Goal: Task Accomplishment & Management: Use online tool/utility

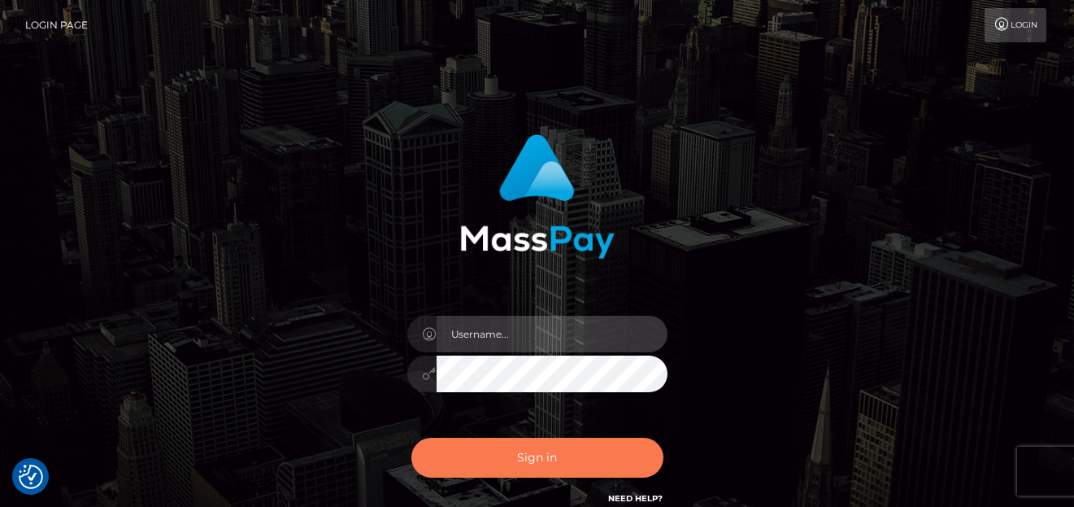
type input "denise"
click at [500, 455] on button "Sign in" at bounding box center [537, 458] width 252 height 40
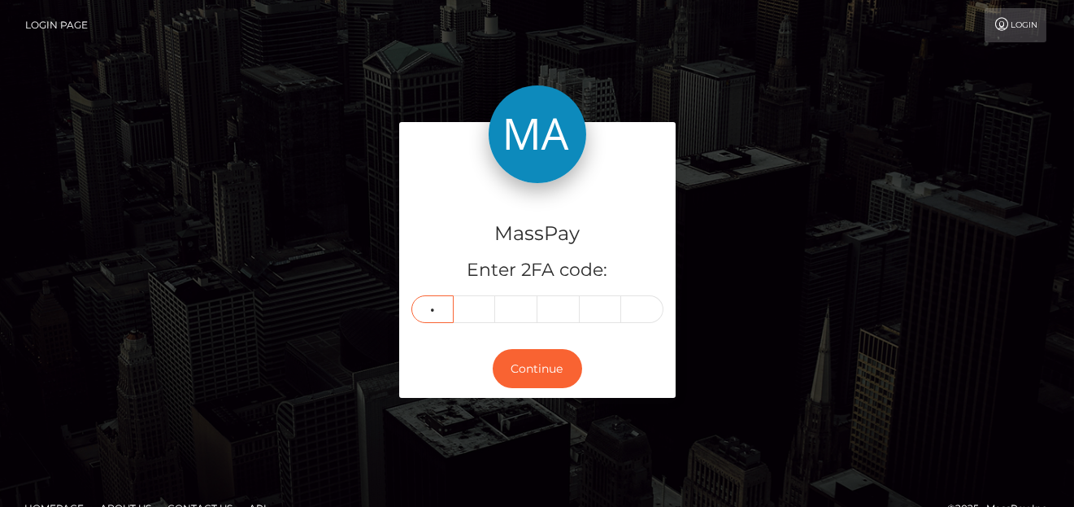
type input "9"
type input "1"
type input "6"
type input "9"
type input "2"
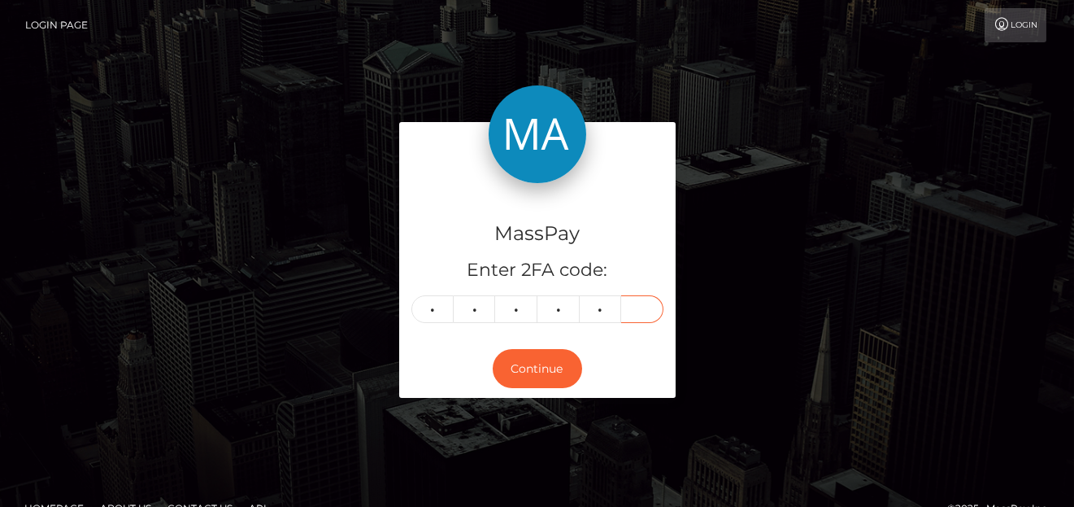
type input "5"
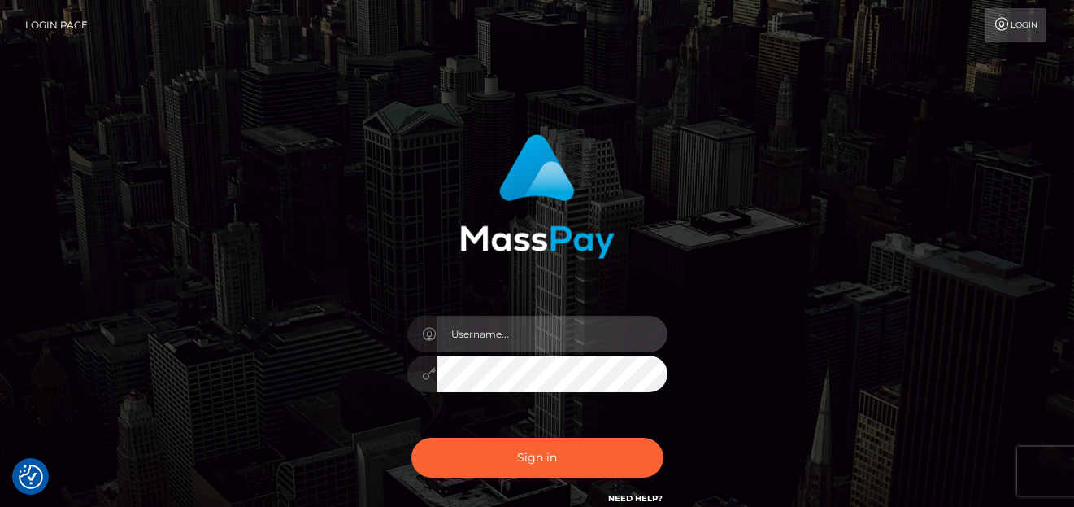
type input "denise"
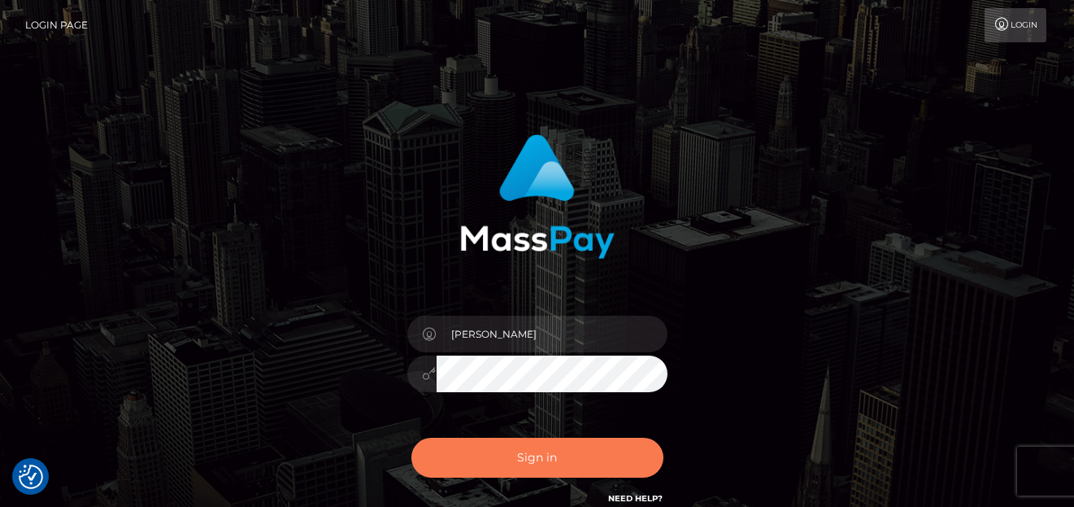
click at [490, 455] on button "Sign in" at bounding box center [537, 458] width 252 height 40
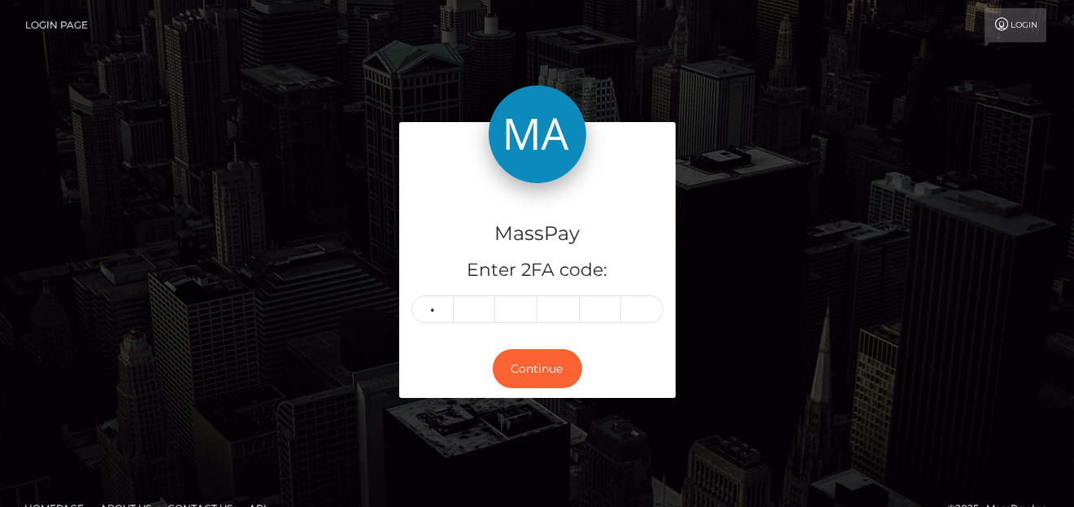
type input "9"
type input "1"
type input "6"
type input "9"
type input "2"
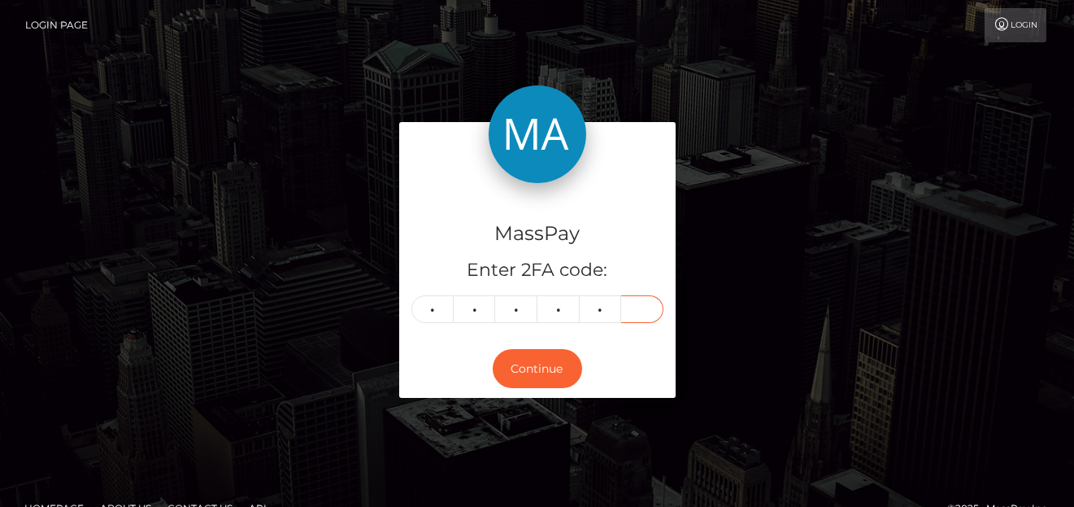
type input "5"
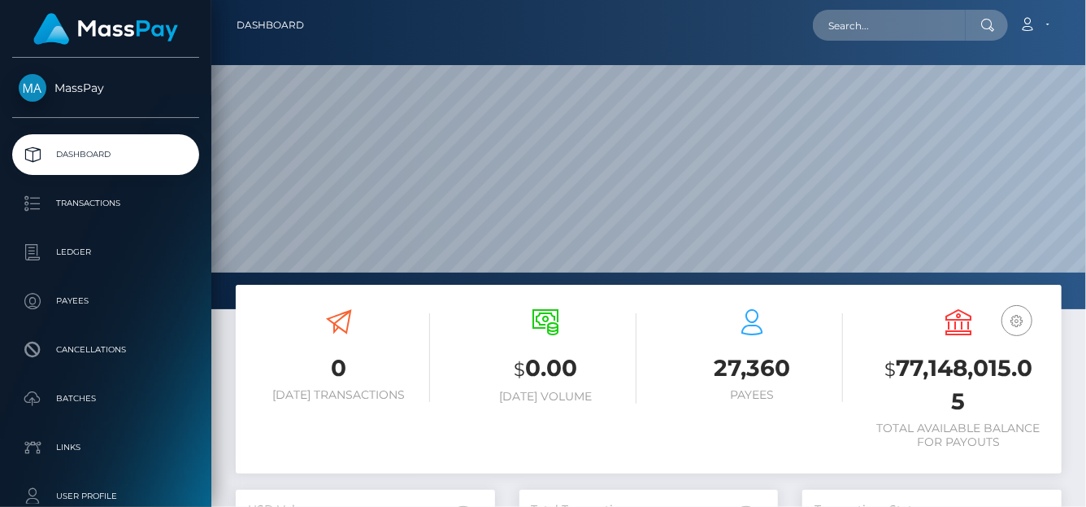
scroll to position [288, 259]
click at [885, 30] on input "text" at bounding box center [889, 25] width 153 height 31
paste input "cortezshamae6@gmail.com"
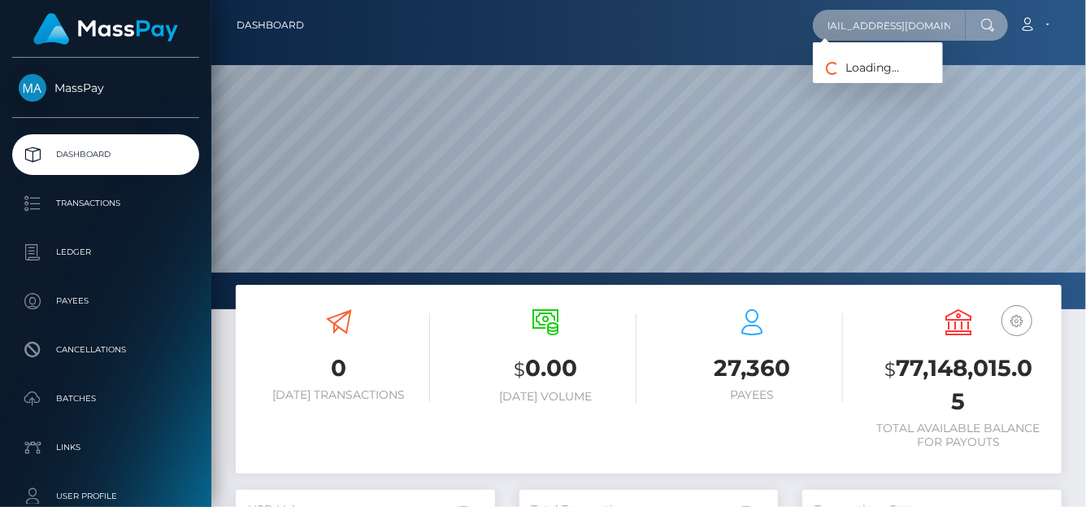
scroll to position [0, 0]
click at [925, 41] on div "cortezshamae6@gmail.com Loading... Loading... Account Edit Profile" at bounding box center [689, 25] width 744 height 34
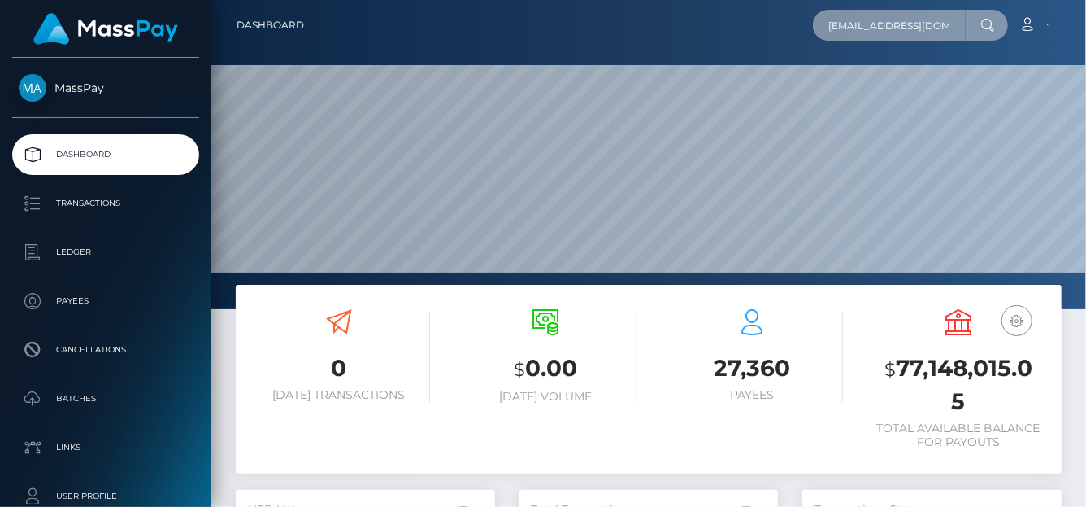
scroll to position [0, 17]
drag, startPoint x: 827, startPoint y: 24, endPoint x: 1085, endPoint y: 24, distance: 257.8
click at [1085, 24] on nav "Dashboard cortezshamae6@gmail.com Loading... Loading..." at bounding box center [648, 25] width 875 height 50
type input "Tesha channel"
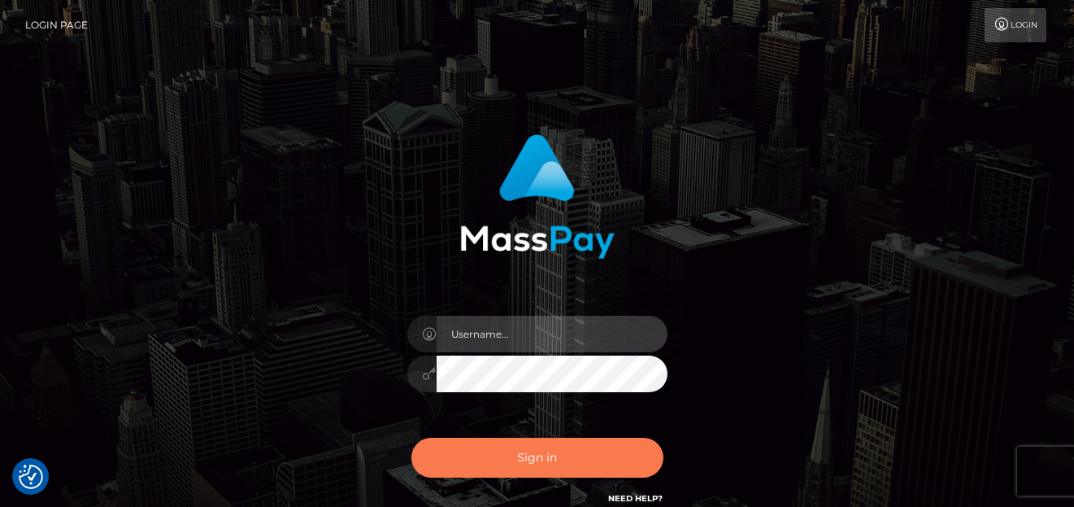
type input "[PERSON_NAME]"
click at [485, 459] on button "Sign in" at bounding box center [537, 458] width 252 height 40
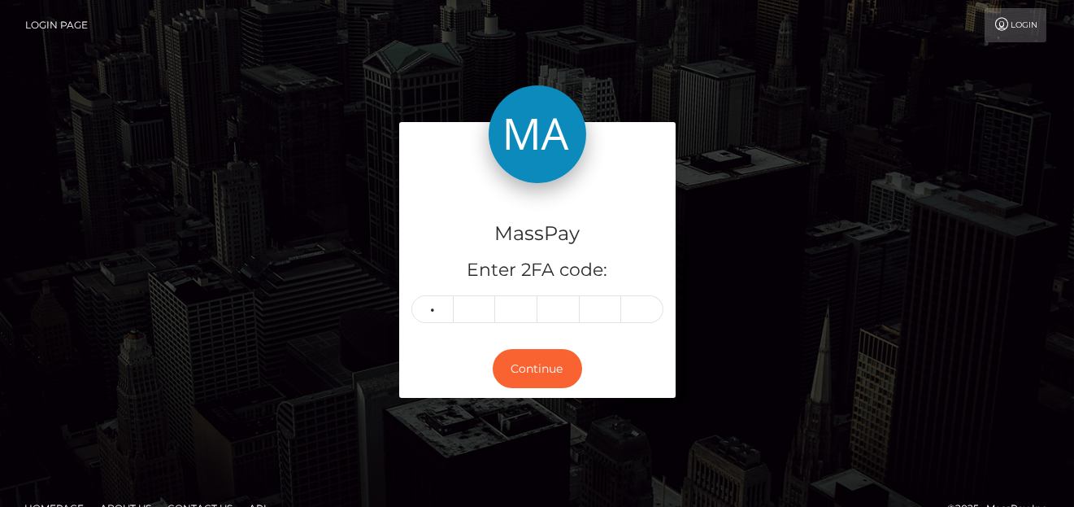
type input "1"
type input "3"
type input "4"
type input "1"
type input "6"
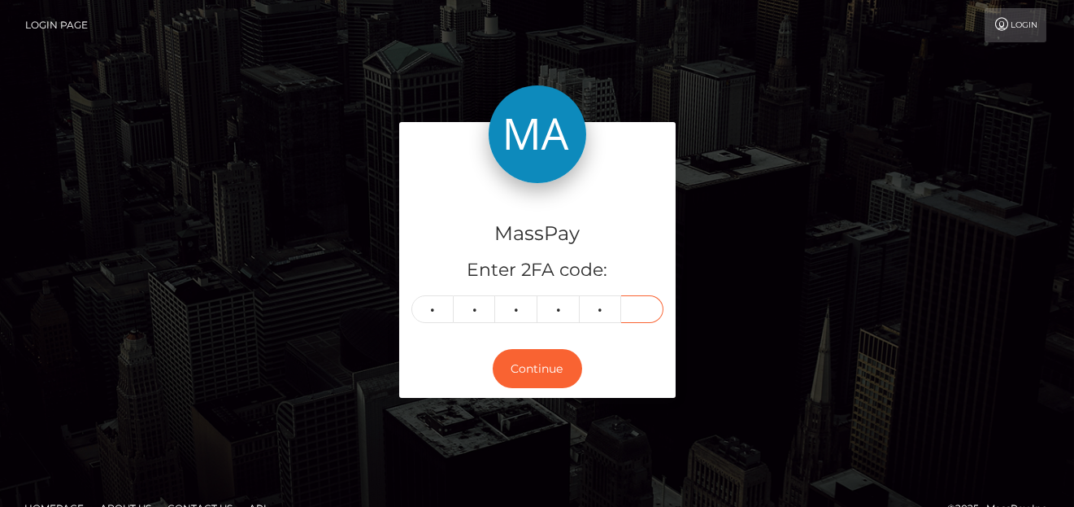
type input "9"
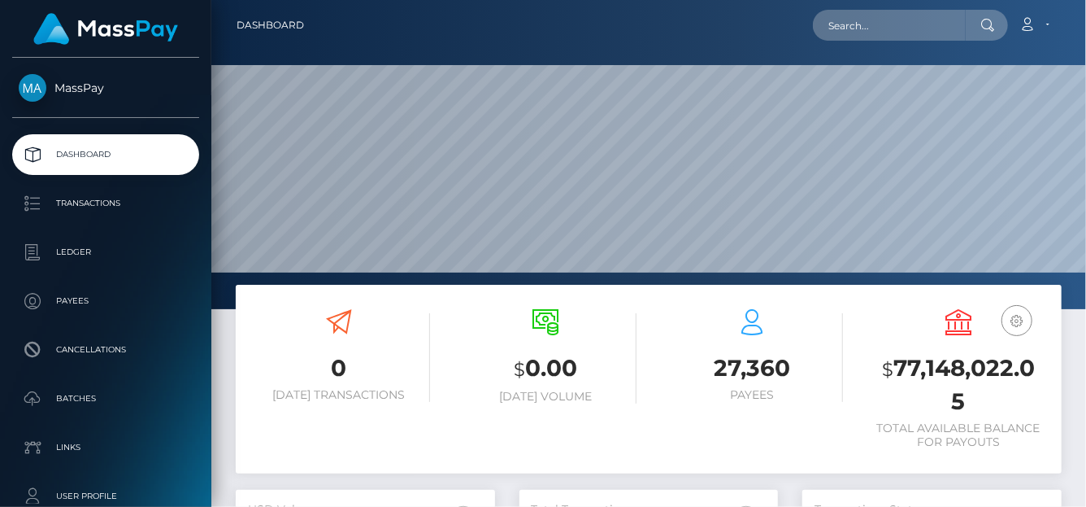
scroll to position [288, 259]
click at [888, 26] on input "text" at bounding box center [889, 25] width 153 height 31
paste input "[EMAIL_ADDRESS][DOMAIN_NAME]"
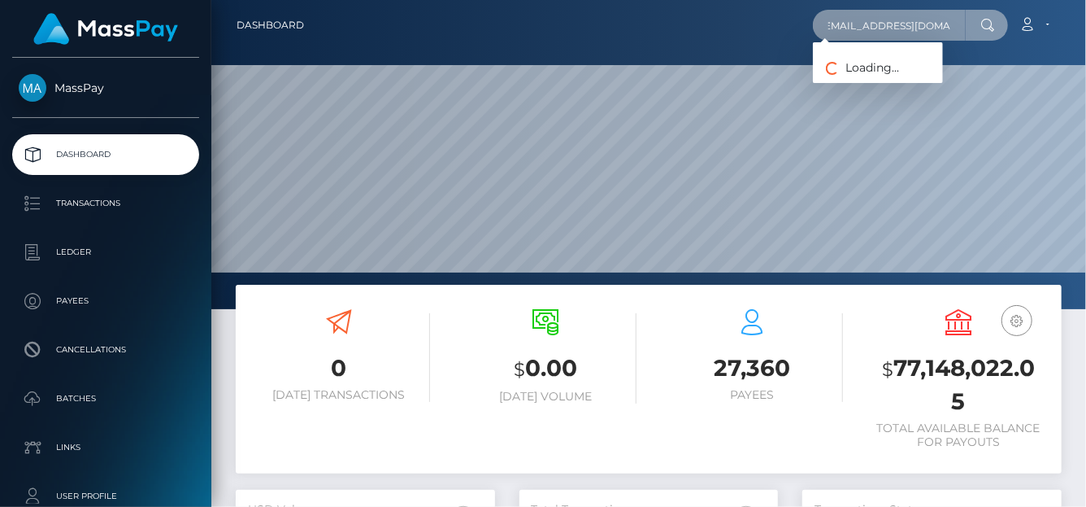
type input "[EMAIL_ADDRESS][DOMAIN_NAME]"
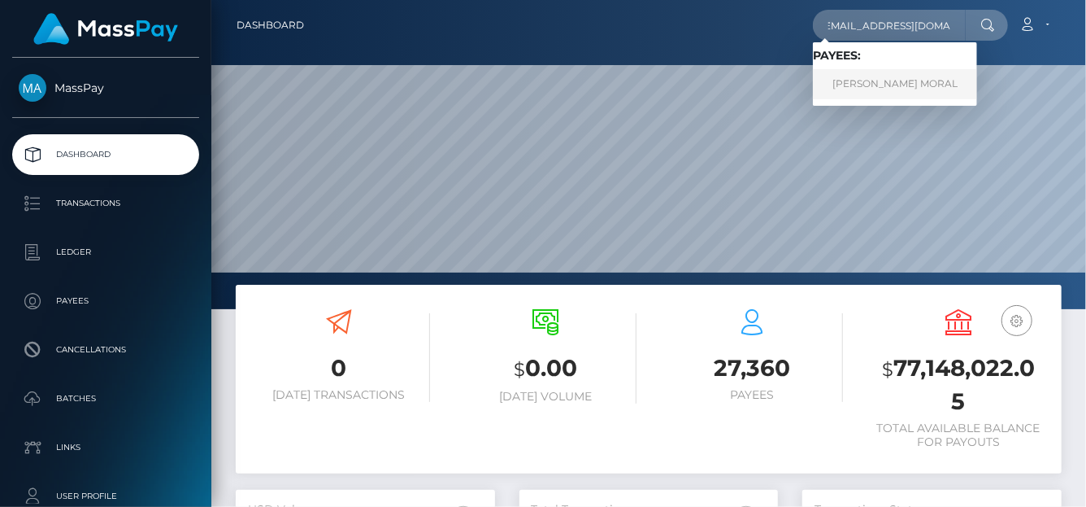
click at [881, 87] on link "JERRYSON GAYONA MORAL" at bounding box center [895, 84] width 164 height 30
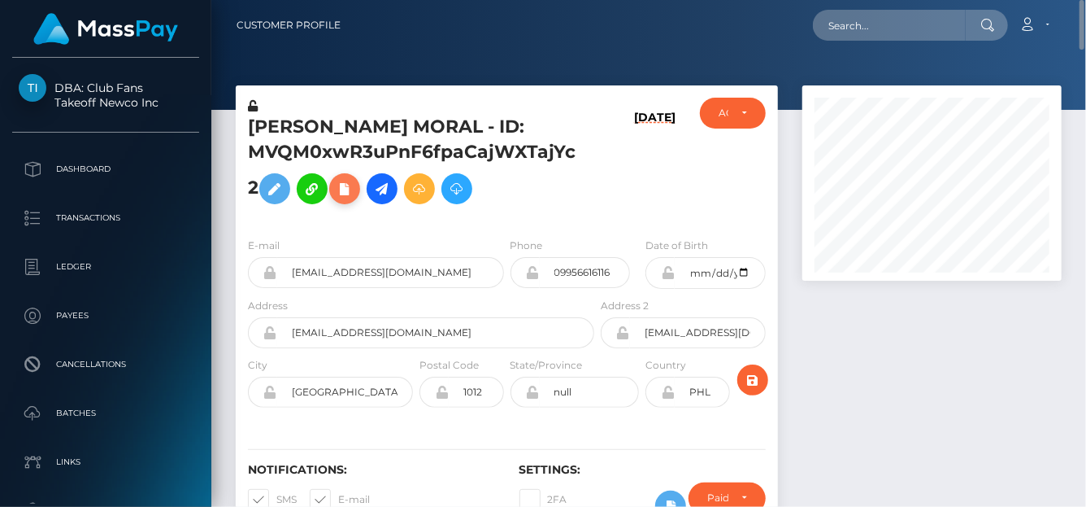
click at [335, 189] on icon at bounding box center [345, 189] width 20 height 20
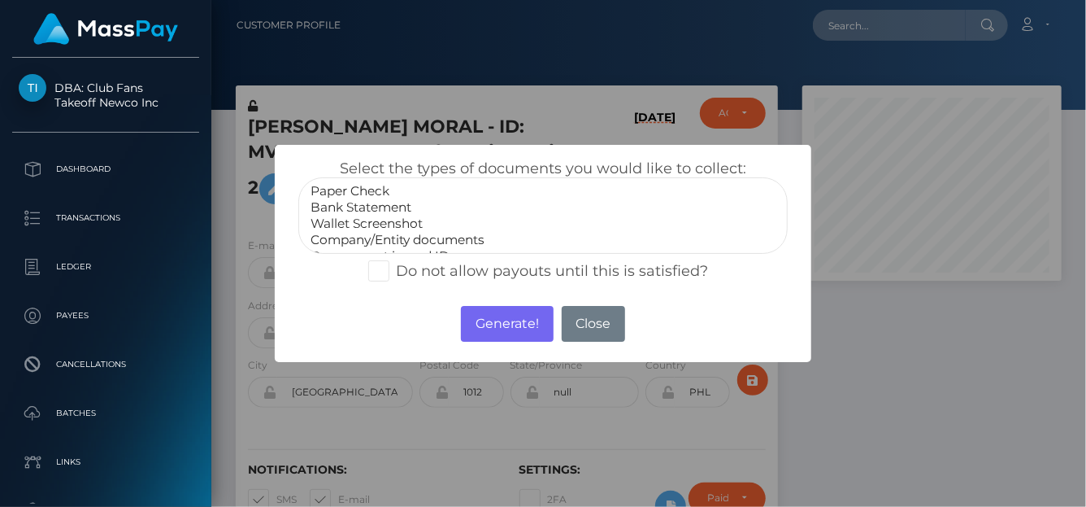
scroll to position [32, 0]
select select "Government issued ID"
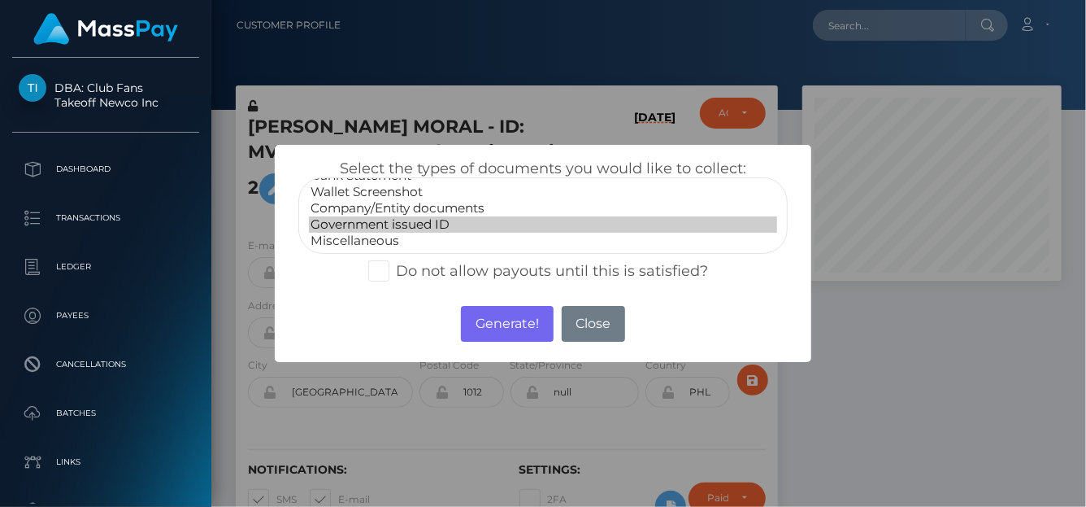
click at [434, 224] on option "Government issued ID" at bounding box center [543, 224] width 468 height 16
drag, startPoint x: 503, startPoint y: 317, endPoint x: 507, endPoint y: 303, distance: 14.2
click at [505, 317] on button "Generate!" at bounding box center [507, 324] width 92 height 36
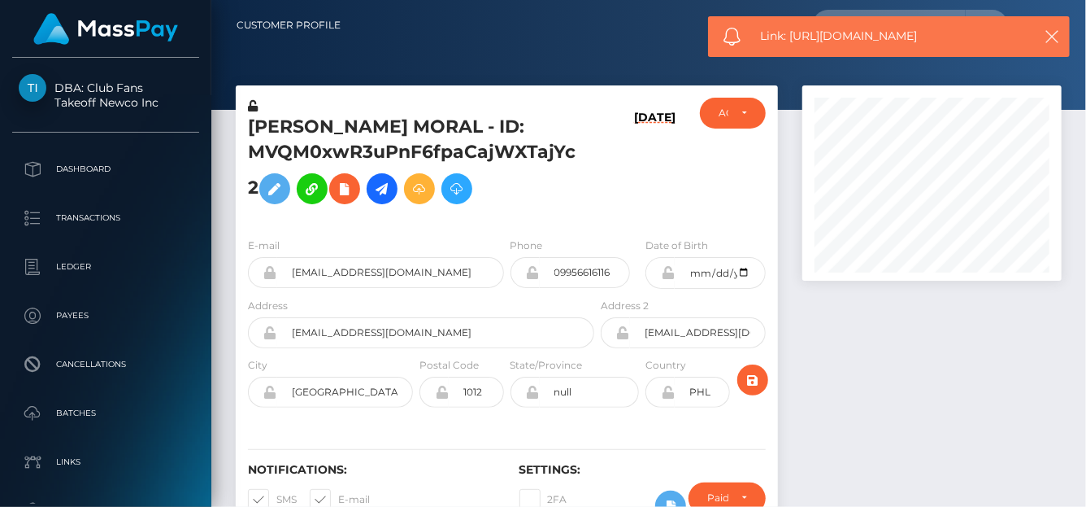
drag, startPoint x: 950, startPoint y: 43, endPoint x: 790, endPoint y: 38, distance: 159.5
click at [790, 38] on span "Link: https://l.maspay.io/2g5BI" at bounding box center [891, 36] width 261 height 17
copy span "https://l.maspay.io/2g5BI"
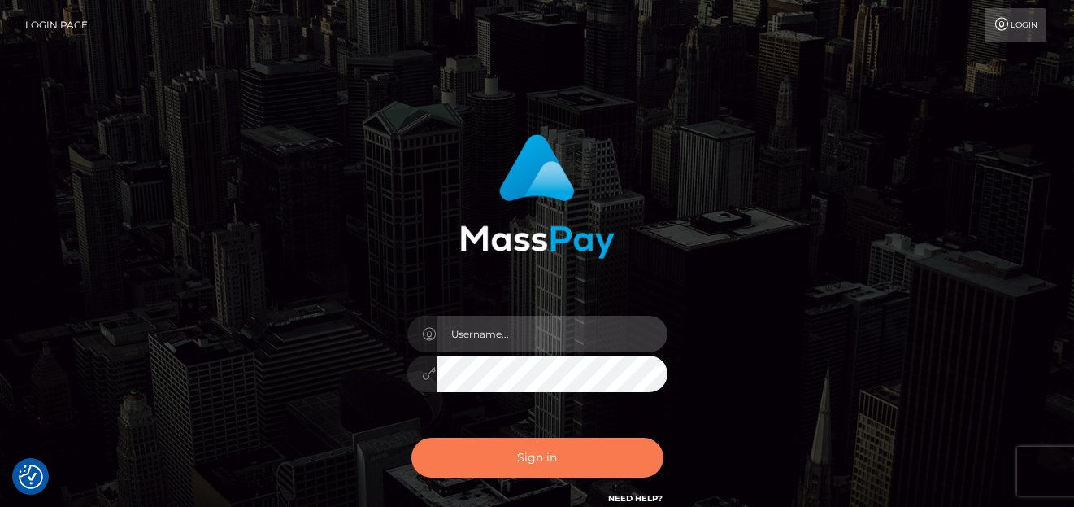
type input "denise"
click at [450, 448] on button "Sign in" at bounding box center [537, 458] width 252 height 40
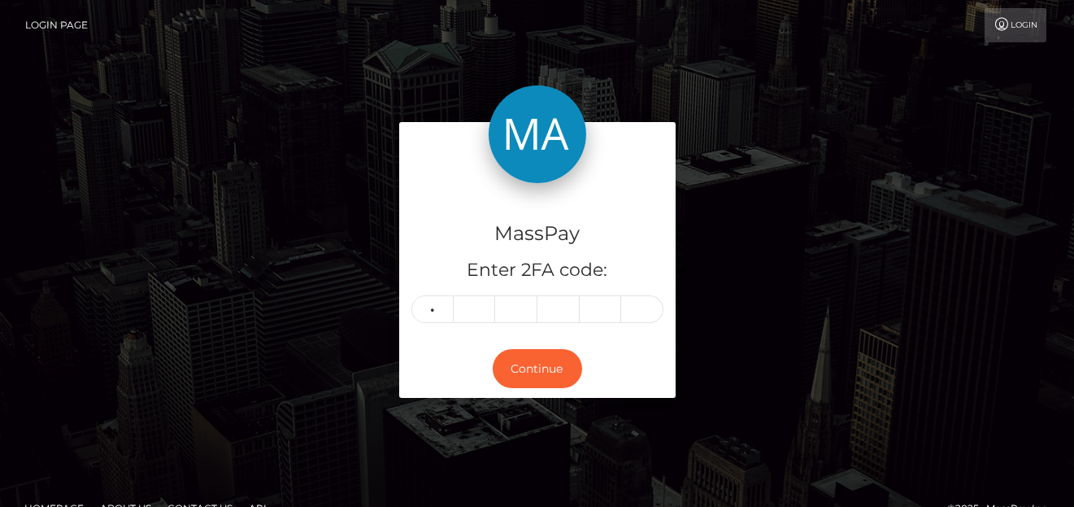
type input "8"
type input "5"
type input "1"
type input "6"
type input "1"
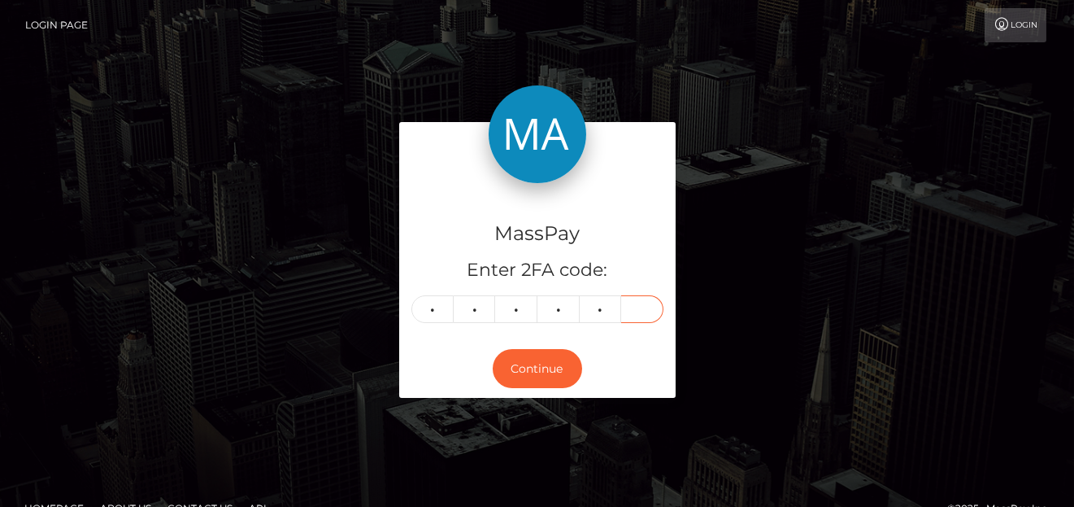
type input "4"
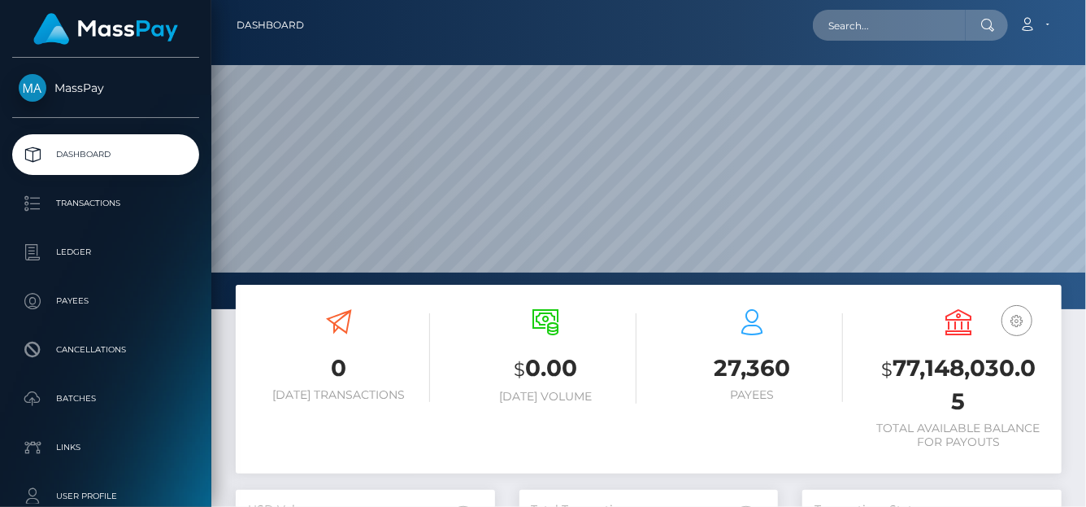
scroll to position [288, 259]
click at [898, 21] on input "text" at bounding box center [889, 25] width 153 height 31
paste input "[PERSON_NAME][EMAIL_ADDRESS][DOMAIN_NAME]"
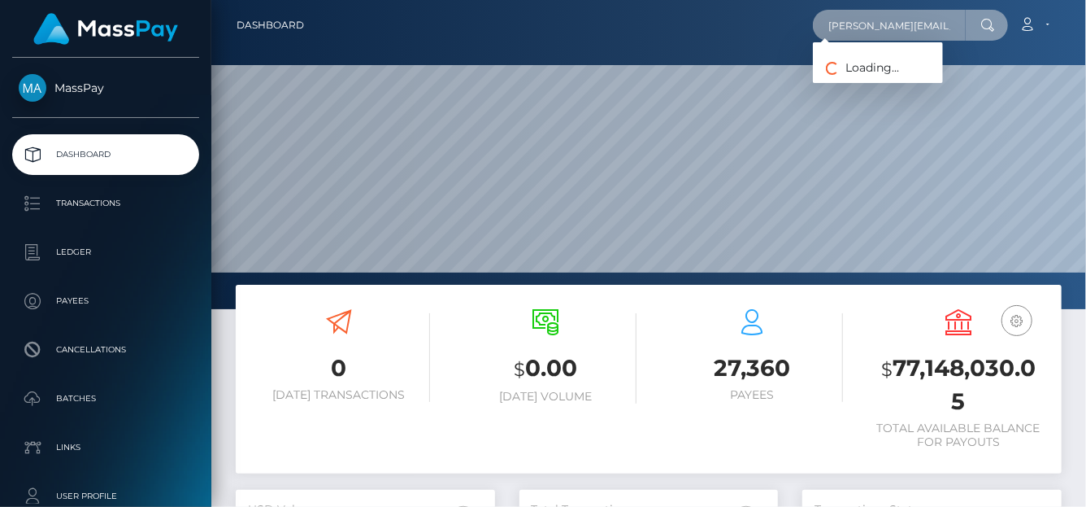
type input "[PERSON_NAME][EMAIL_ADDRESS][DOMAIN_NAME]"
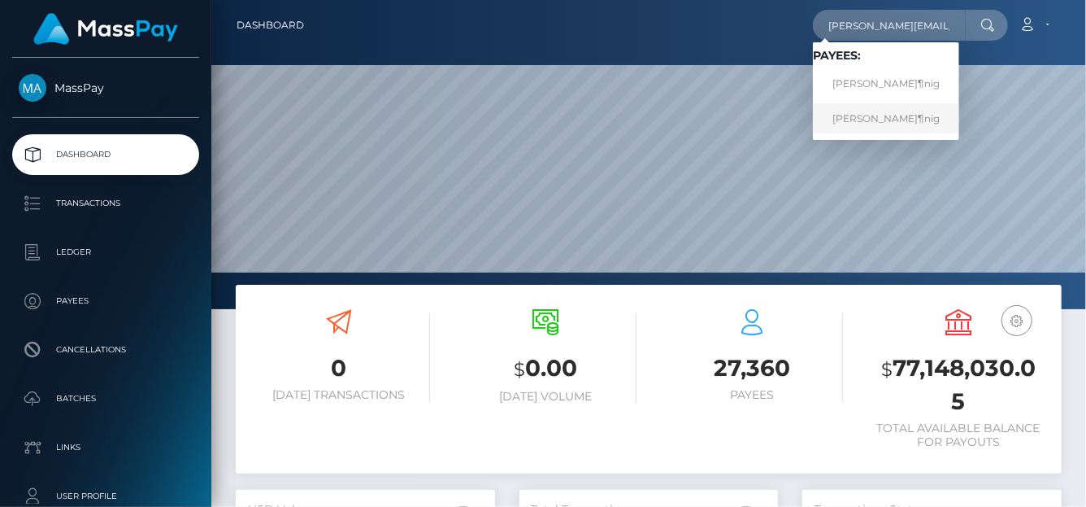
click at [893, 115] on link "[PERSON_NAME]¶nig" at bounding box center [886, 118] width 146 height 30
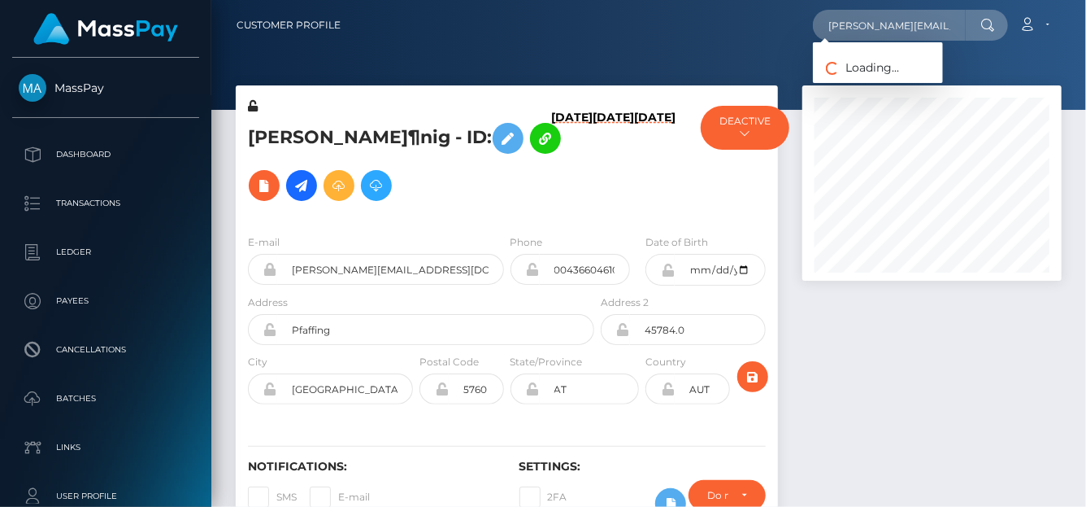
scroll to position [195, 259]
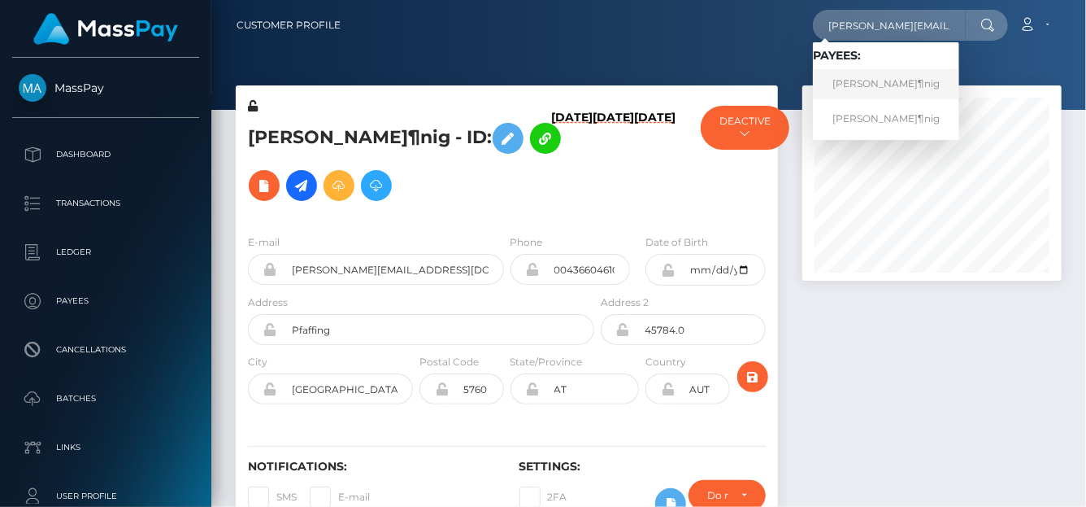
click at [872, 82] on link "[PERSON_NAME]¶nig" at bounding box center [886, 84] width 146 height 30
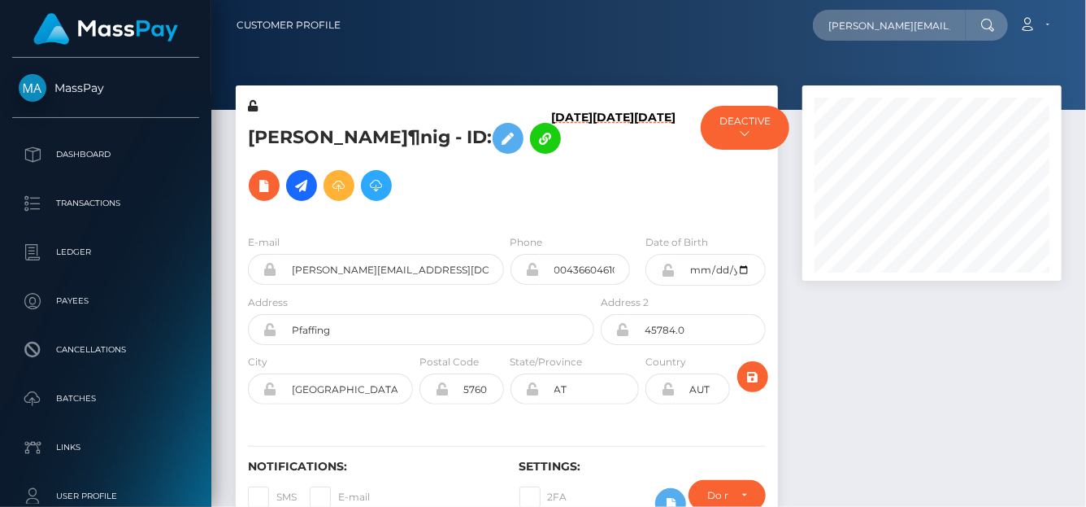
scroll to position [195, 259]
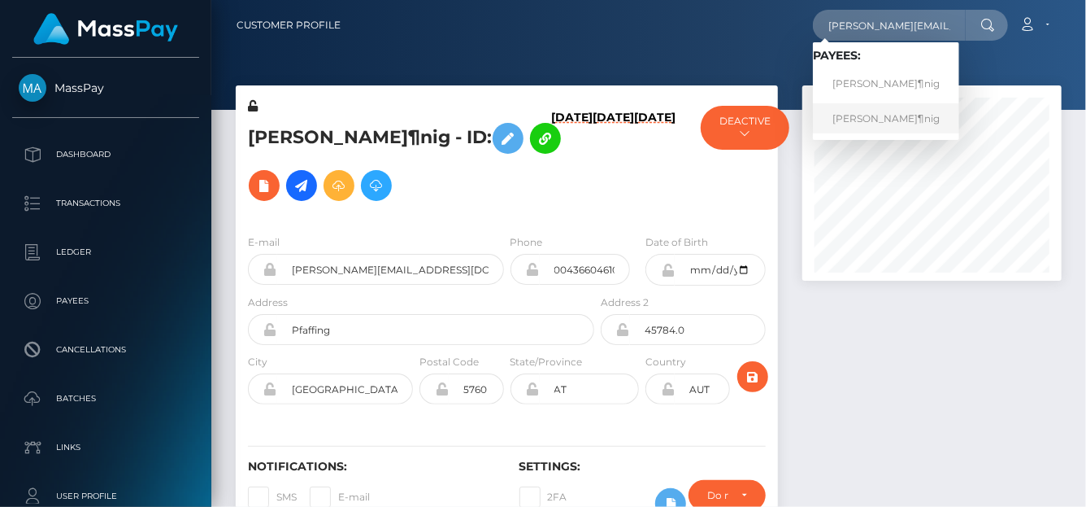
click at [908, 120] on link "[PERSON_NAME]¶nig" at bounding box center [886, 118] width 146 height 30
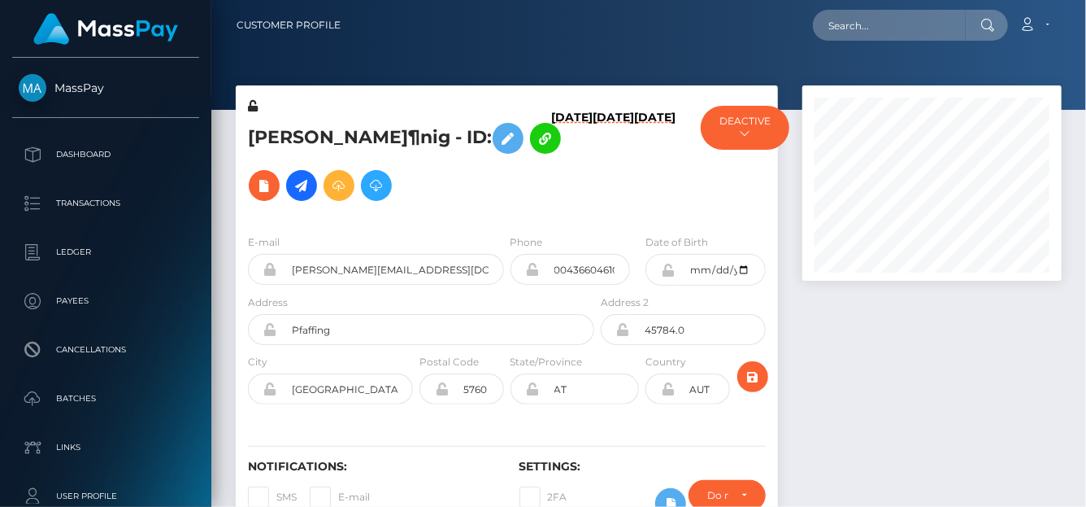
scroll to position [195, 259]
click at [907, 21] on input "text" at bounding box center [889, 25] width 153 height 31
paste input "[PERSON_NAME][EMAIL_ADDRESS][DOMAIN_NAME]"
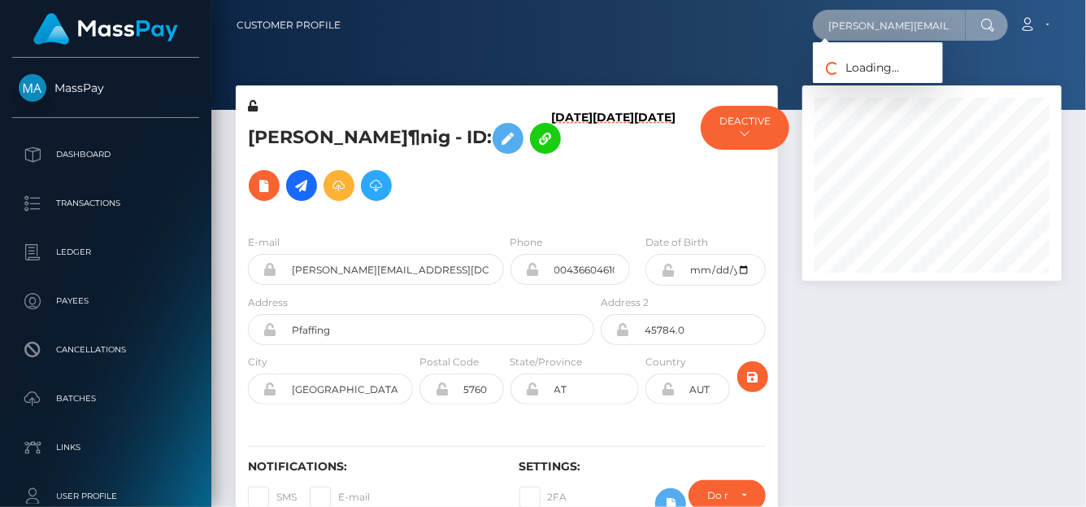
type input "[PERSON_NAME][EMAIL_ADDRESS][DOMAIN_NAME]"
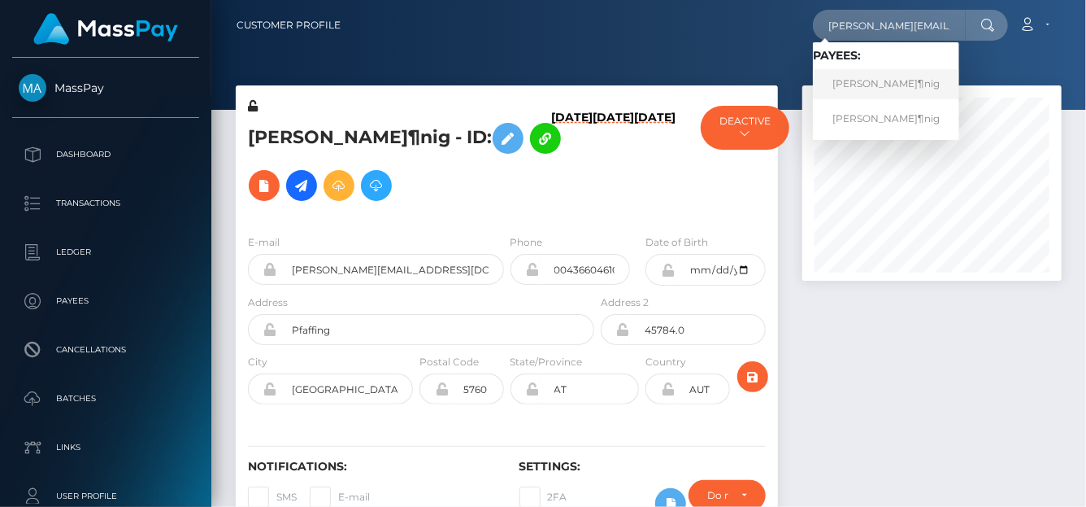
click at [879, 81] on link "Martina KÃ¶nig" at bounding box center [886, 84] width 146 height 30
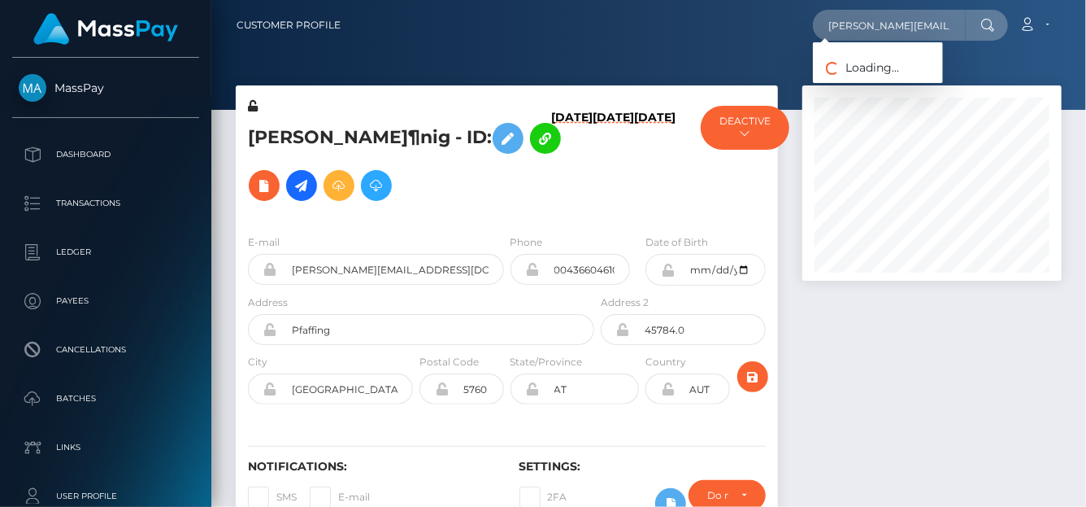
scroll to position [195, 259]
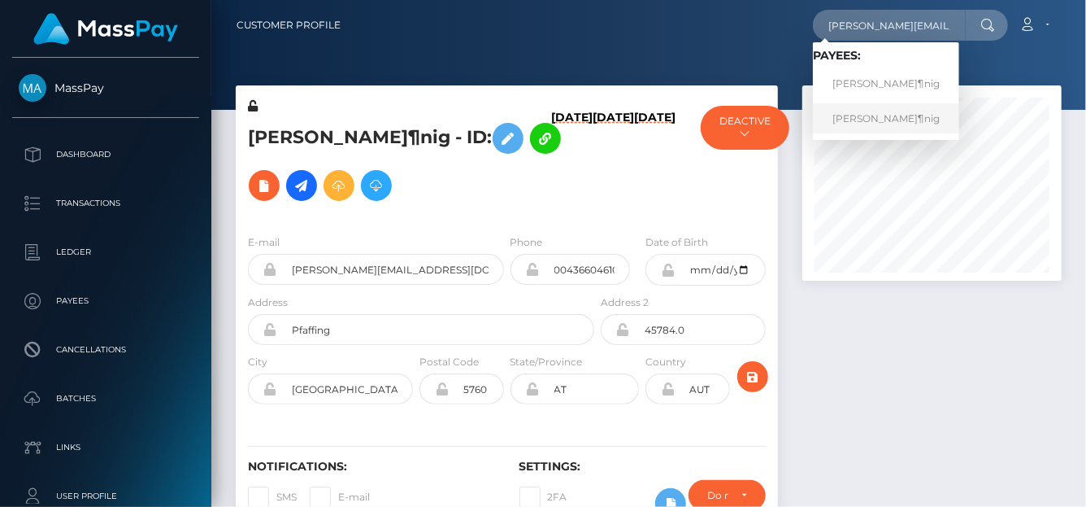
click at [862, 120] on link "Martina KÃ¶nig" at bounding box center [886, 118] width 146 height 30
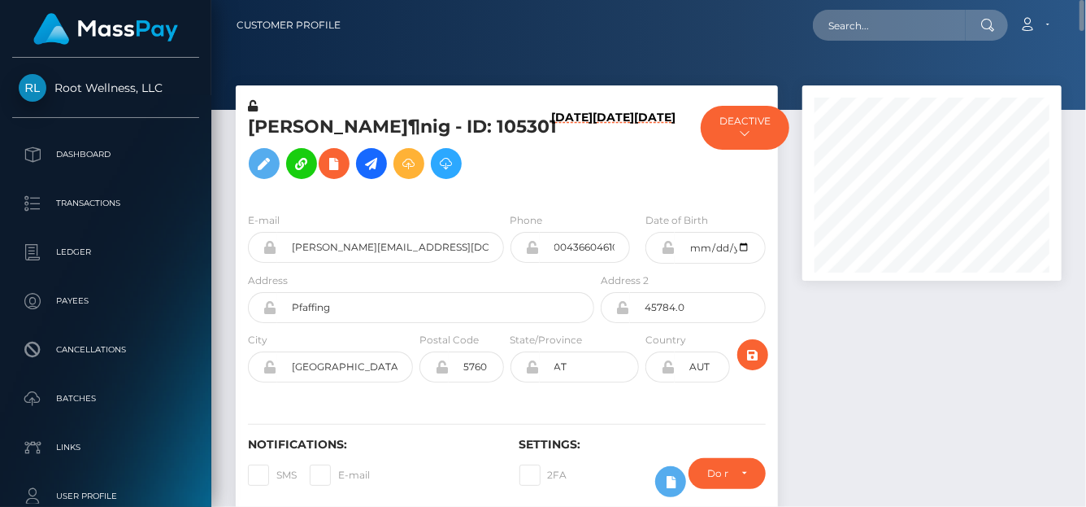
scroll to position [81, 0]
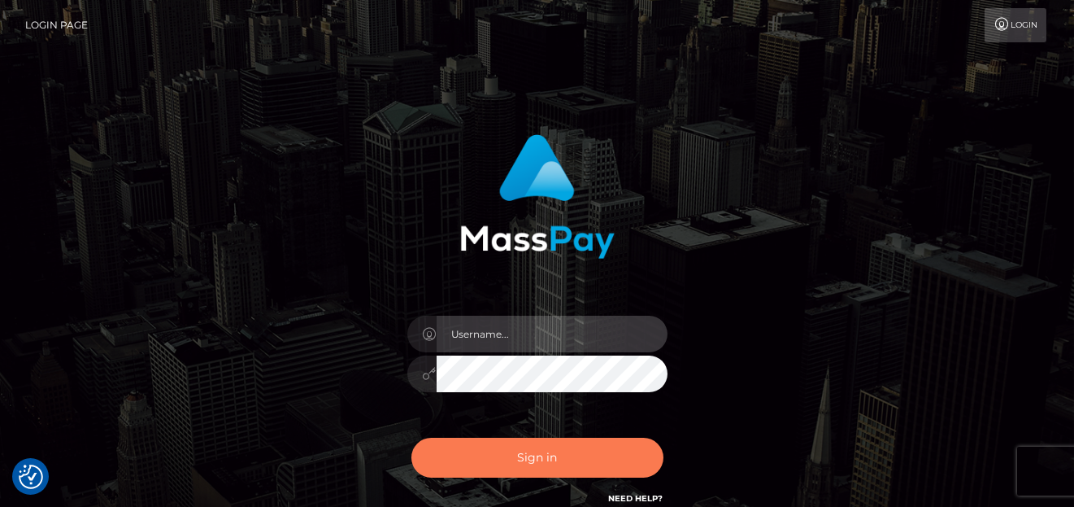
type input "denise"
click at [562, 441] on button "Sign in" at bounding box center [537, 458] width 252 height 40
type input "denise"
click at [489, 463] on button "Sign in" at bounding box center [537, 458] width 252 height 40
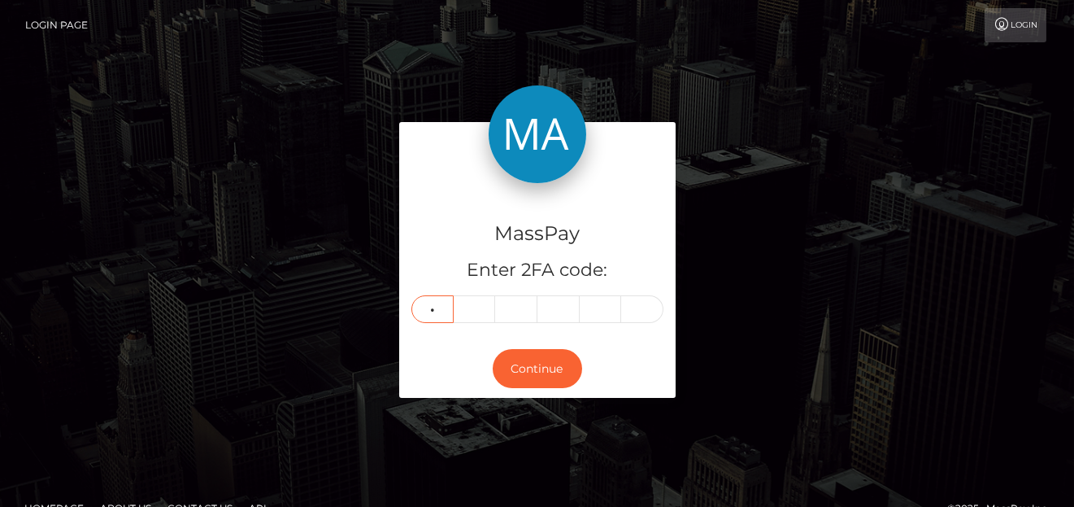
type input "3"
type input "2"
type input "7"
type input "9"
type input "8"
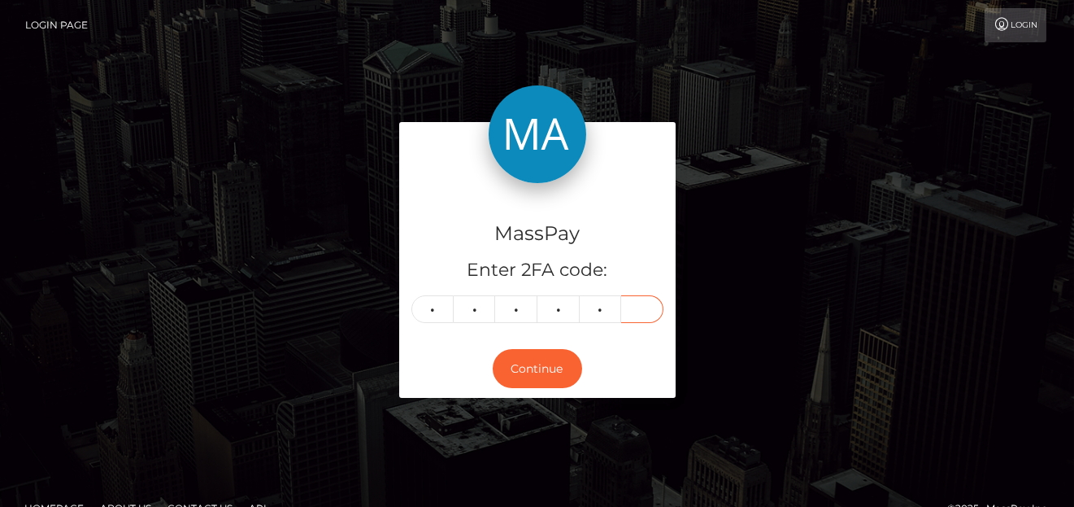
type input "7"
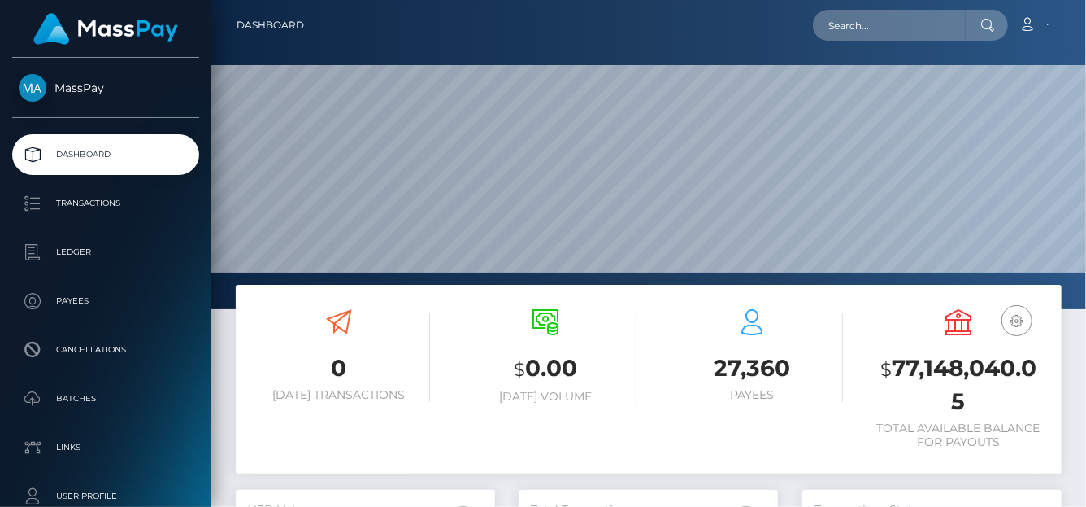
scroll to position [288, 259]
click at [843, 23] on input "text" at bounding box center [889, 25] width 153 height 31
paste input "752632008252858368"
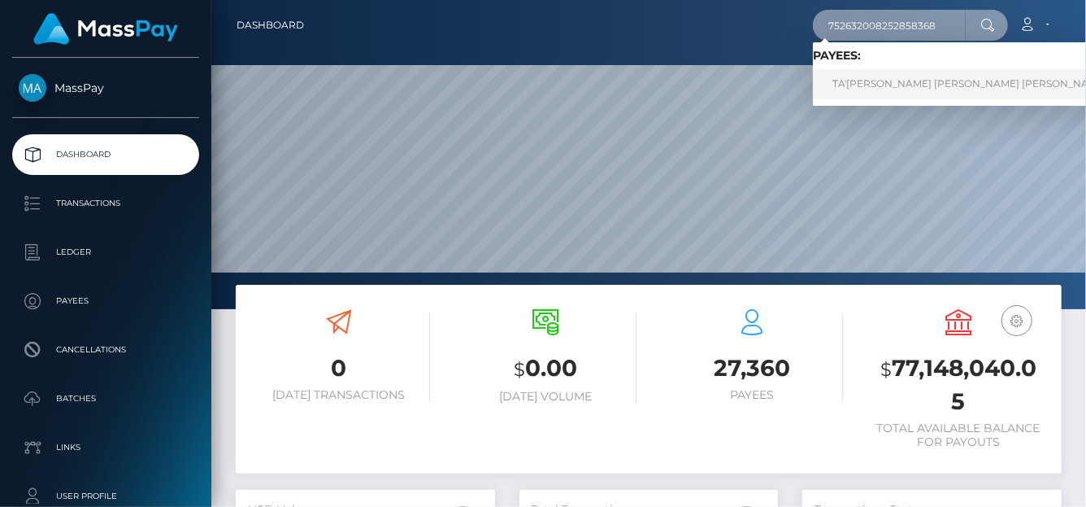
type input "752632008252858368"
click at [863, 92] on link "TA'SHAWN DA'RICO YOUNG JACKSON" at bounding box center [970, 84] width 314 height 30
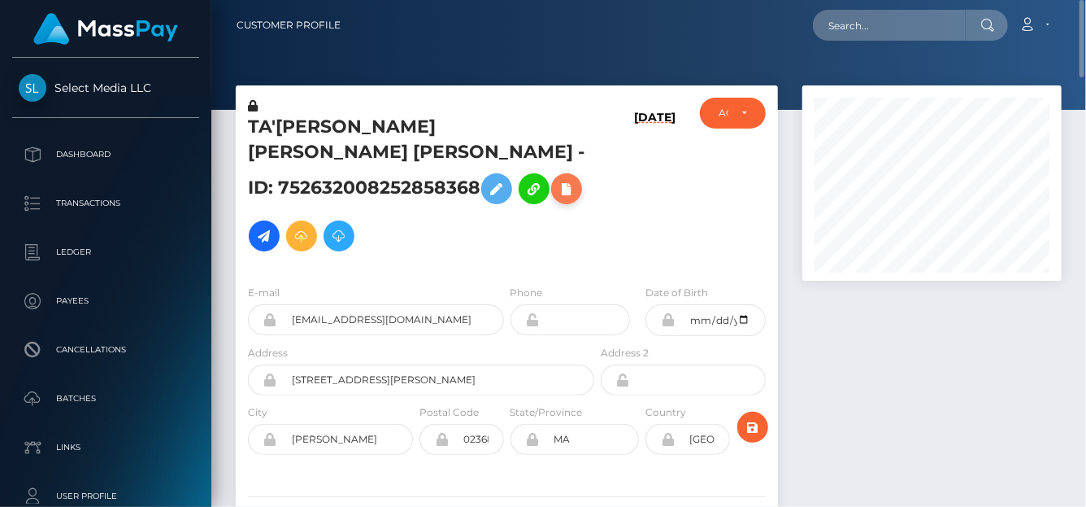
click at [557, 188] on icon at bounding box center [567, 189] width 20 height 20
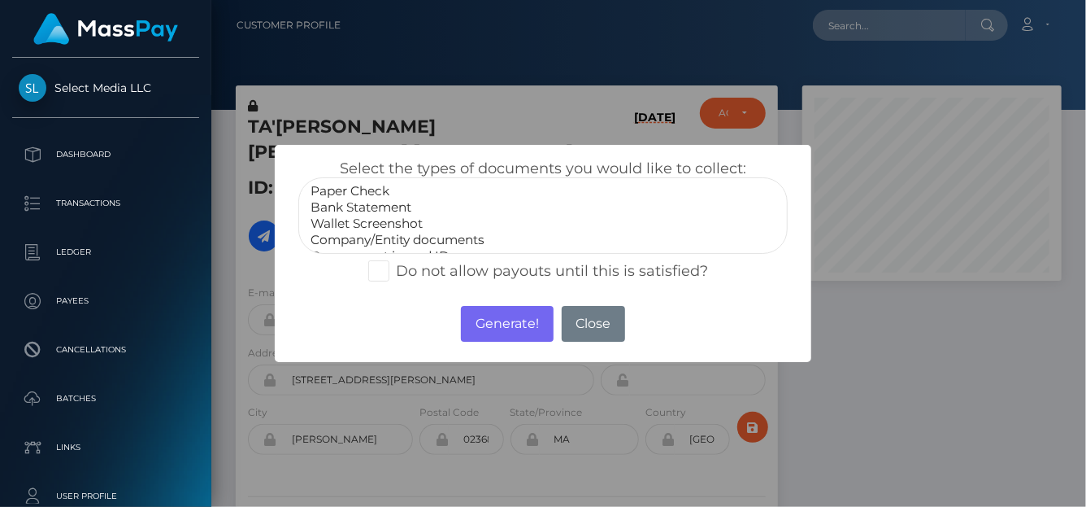
select select "Bank Statement"
click at [398, 203] on option "Bank Statement" at bounding box center [543, 207] width 468 height 16
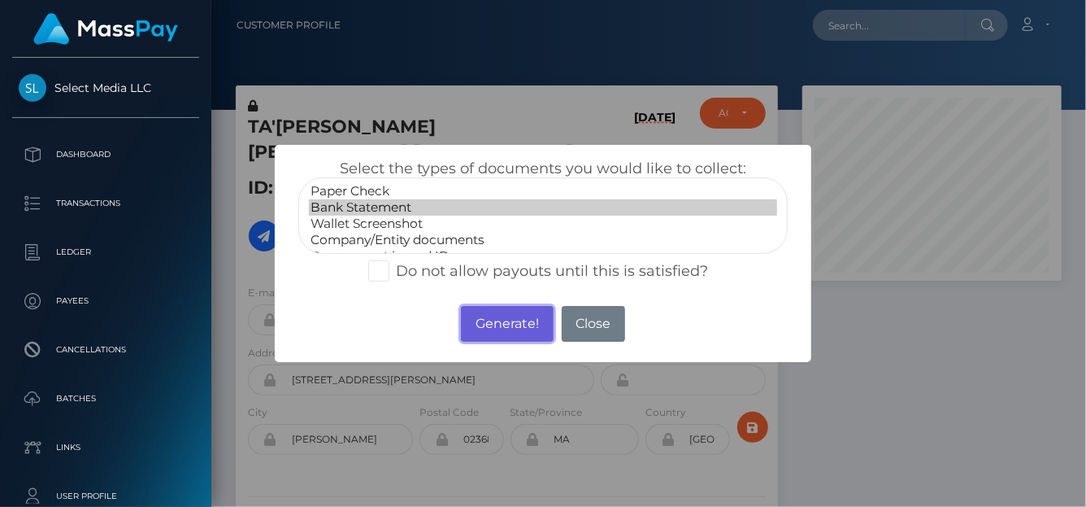
click at [518, 323] on button "Generate!" at bounding box center [507, 324] width 92 height 36
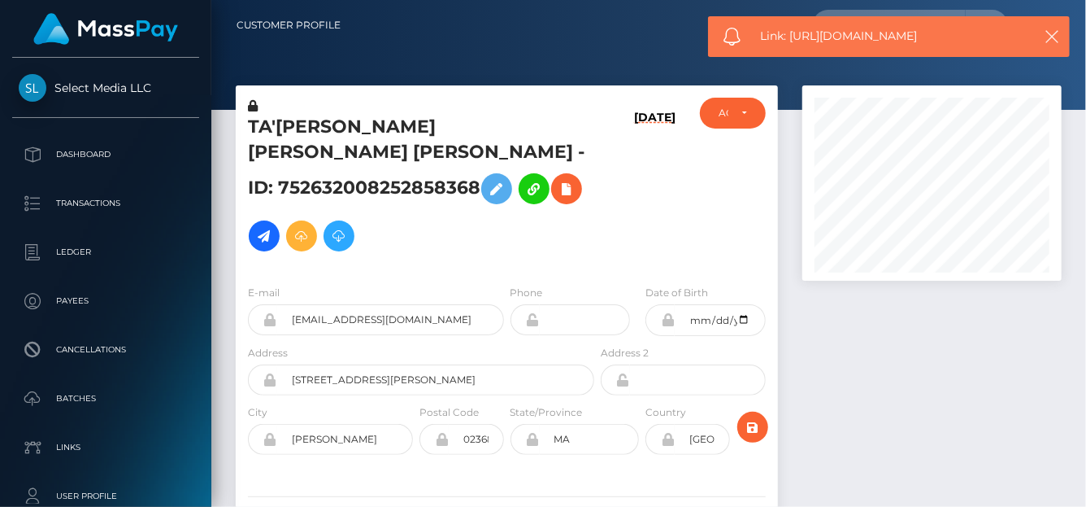
drag, startPoint x: 945, startPoint y: 42, endPoint x: 793, endPoint y: 46, distance: 152.1
click at [793, 46] on div "Link: https://l.maspay.io/ug58p" at bounding box center [889, 36] width 362 height 41
copy span "https://l.maspay.io/ug58p"
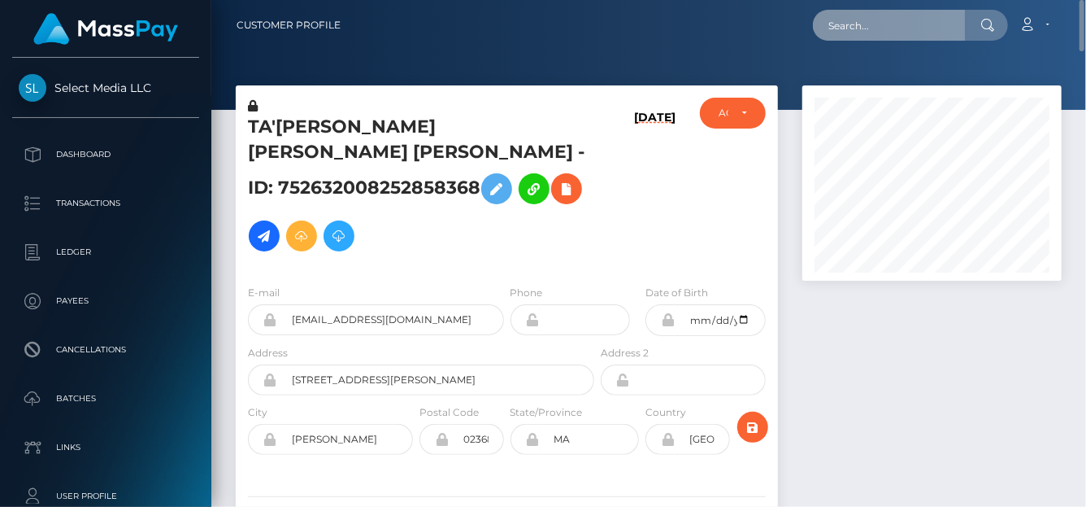
click at [873, 18] on input "text" at bounding box center [889, 25] width 153 height 31
paste input "410804738041323520"
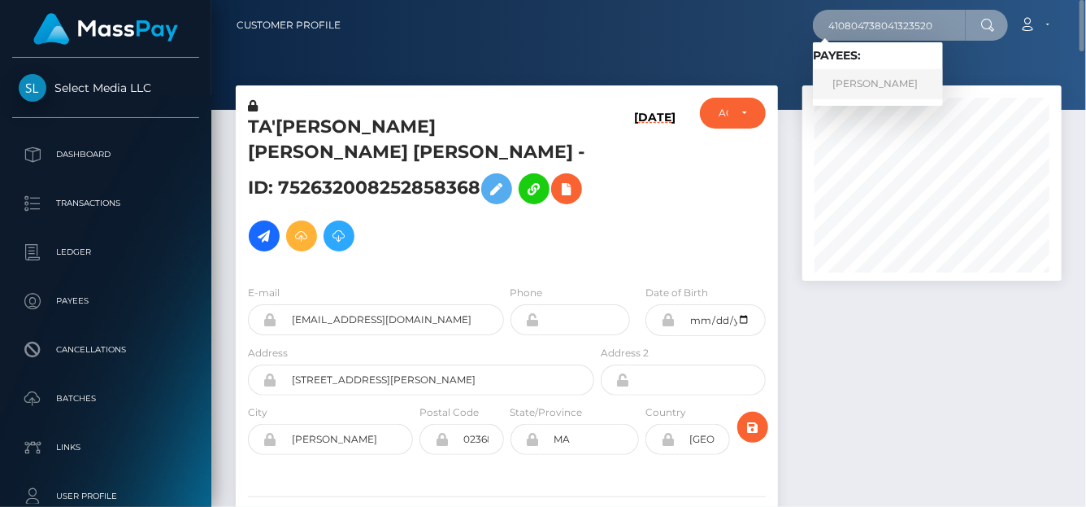
type input "410804738041323520"
click at [869, 84] on link "LIUBOV BUBNOVA" at bounding box center [878, 84] width 130 height 30
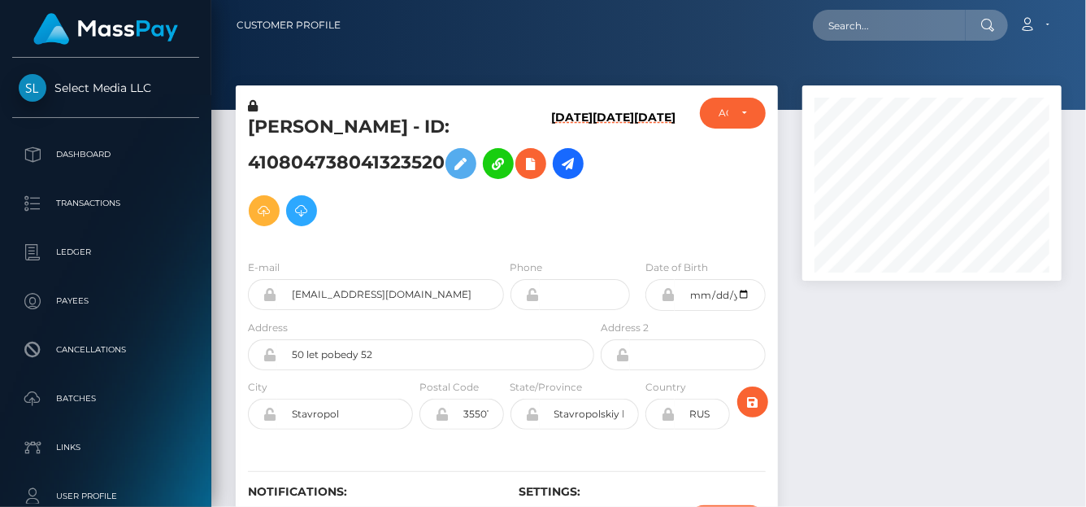
scroll to position [195, 259]
click at [529, 170] on icon at bounding box center [531, 164] width 20 height 20
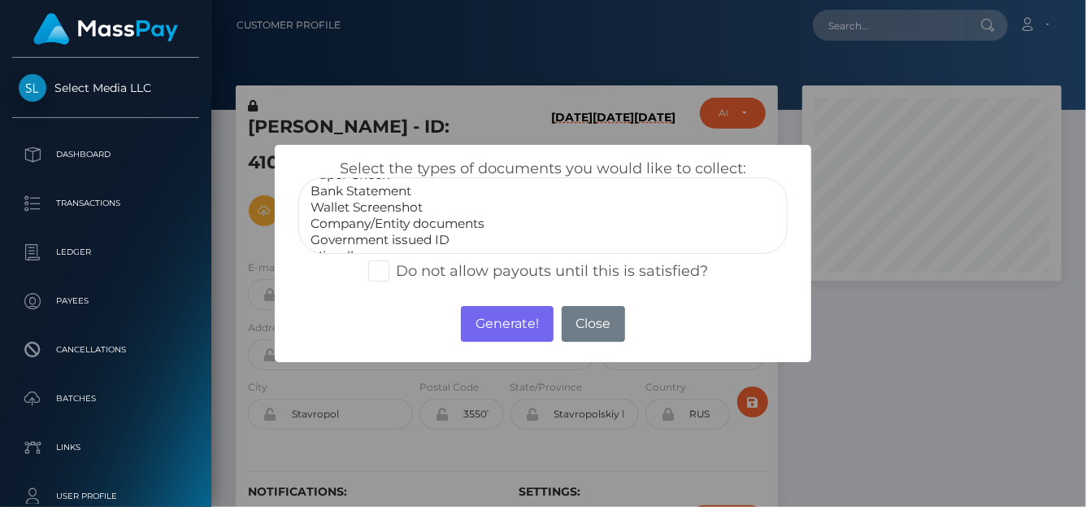
scroll to position [32, 0]
select select "Miscellaneous"
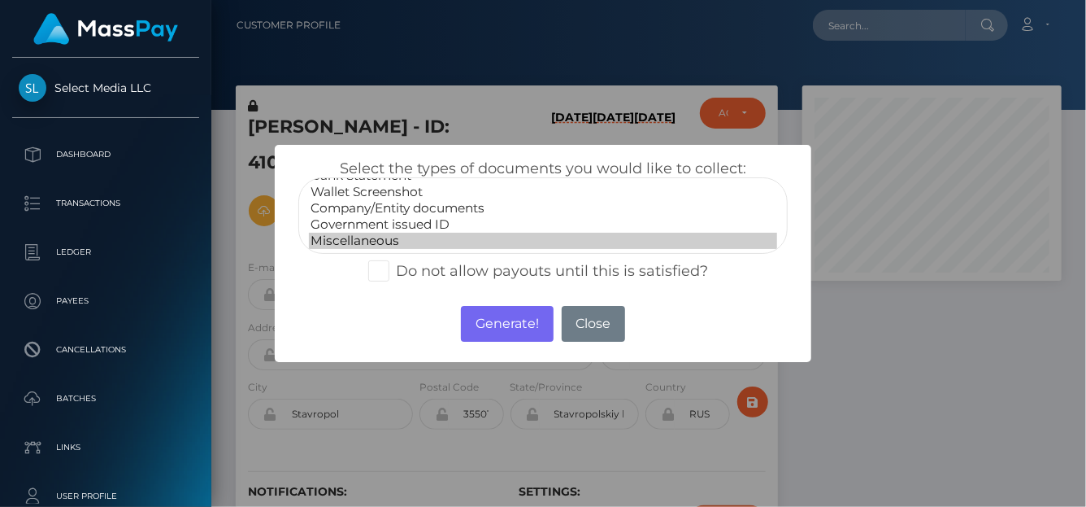
click at [346, 239] on option "Miscellaneous" at bounding box center [543, 241] width 468 height 16
click at [495, 324] on button "Generate!" at bounding box center [507, 324] width 92 height 36
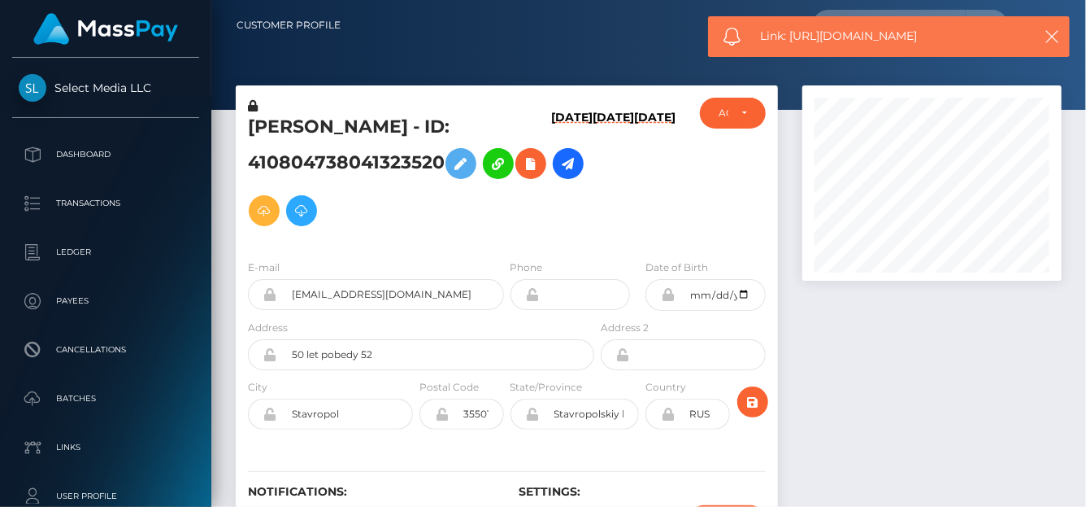
drag, startPoint x: 957, startPoint y: 35, endPoint x: 831, endPoint y: 42, distance: 126.3
click at [831, 42] on span "Link: https://l.maspay.io/7g54k" at bounding box center [891, 36] width 261 height 17
click at [798, 41] on span "Link: https://l.maspay.io/7g54k" at bounding box center [891, 36] width 261 height 17
drag, startPoint x: 789, startPoint y: 37, endPoint x: 930, endPoint y: 29, distance: 141.7
click at [930, 29] on span "Link: https://l.maspay.io/7g54k" at bounding box center [891, 36] width 261 height 17
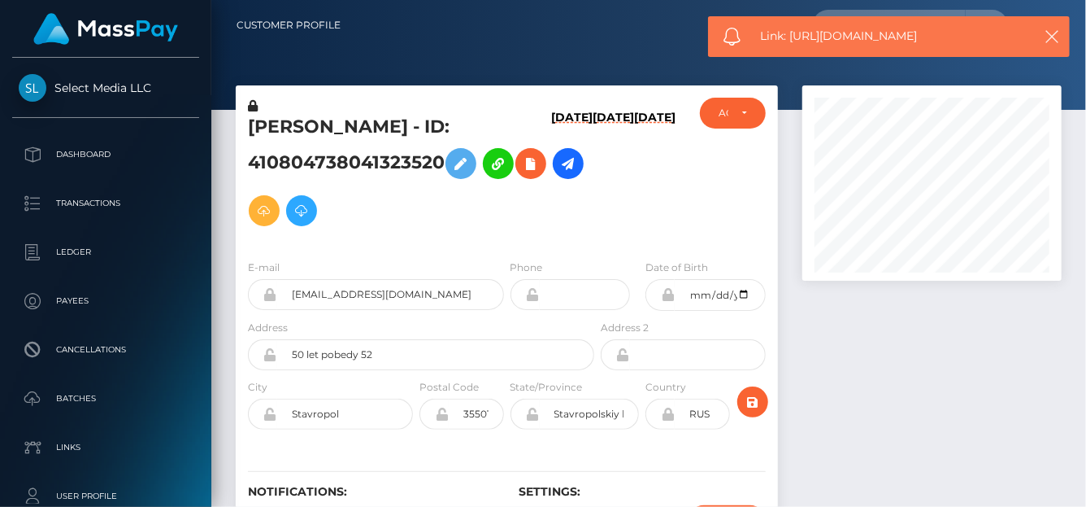
copy span "https://l.maspay.io/7g54k"
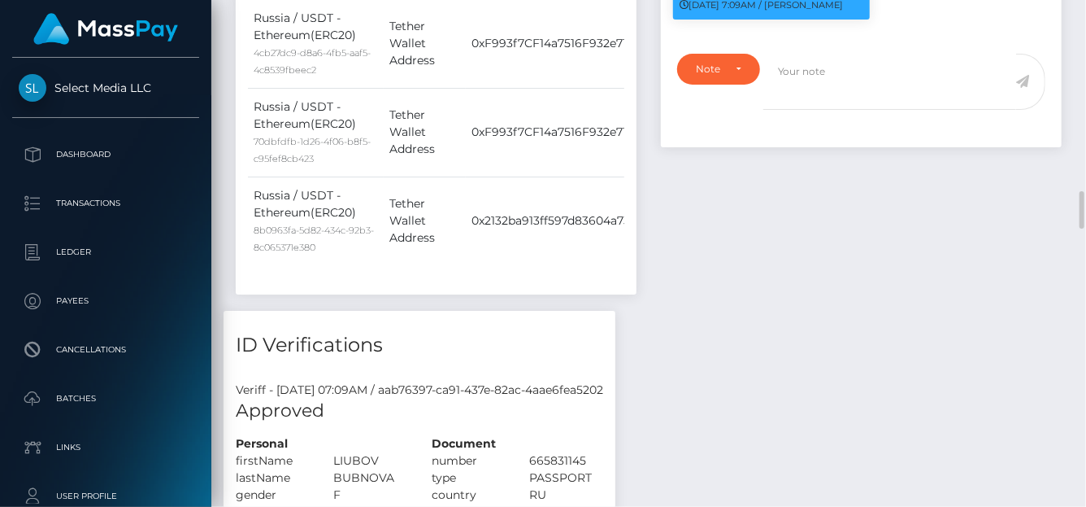
scroll to position [1465, 0]
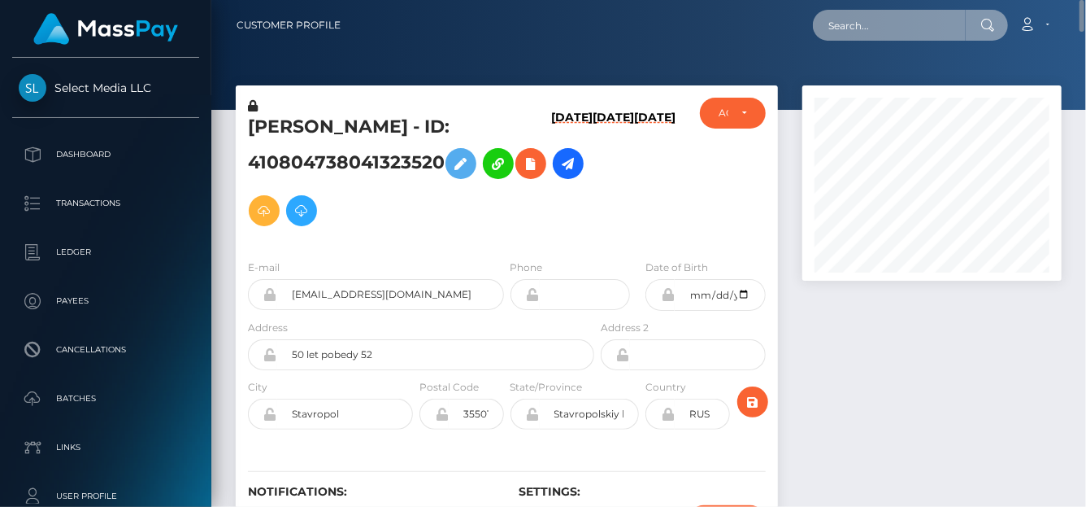
drag, startPoint x: 841, startPoint y: 36, endPoint x: 834, endPoint y: 24, distance: 13.8
click at [841, 36] on input "text" at bounding box center [889, 25] width 153 height 31
paste input "725097067726249984"
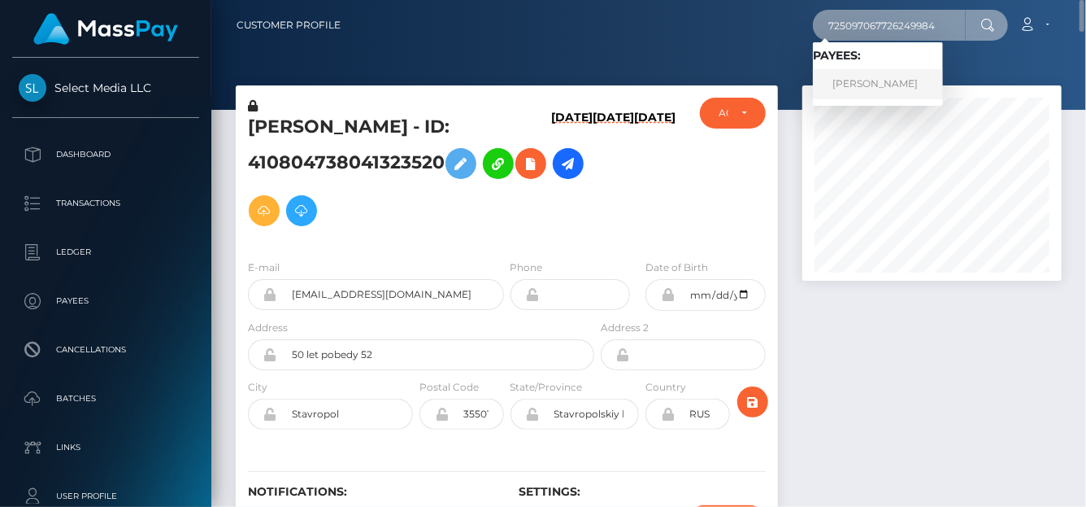
type input "725097067726249984"
click at [866, 84] on link "ALINA NOVOZHILOVA" at bounding box center [878, 84] width 130 height 30
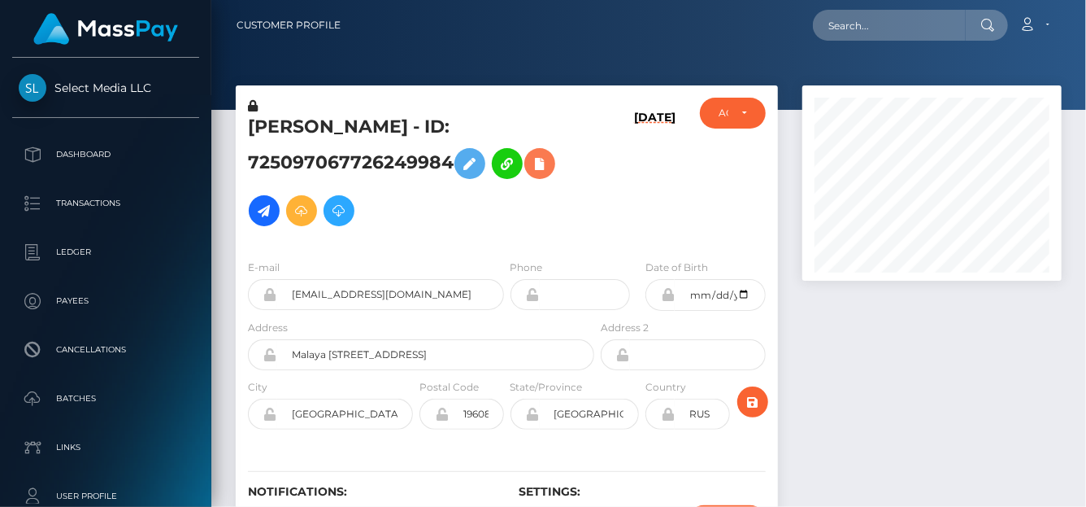
scroll to position [195, 259]
click at [547, 159] on icon at bounding box center [540, 164] width 20 height 20
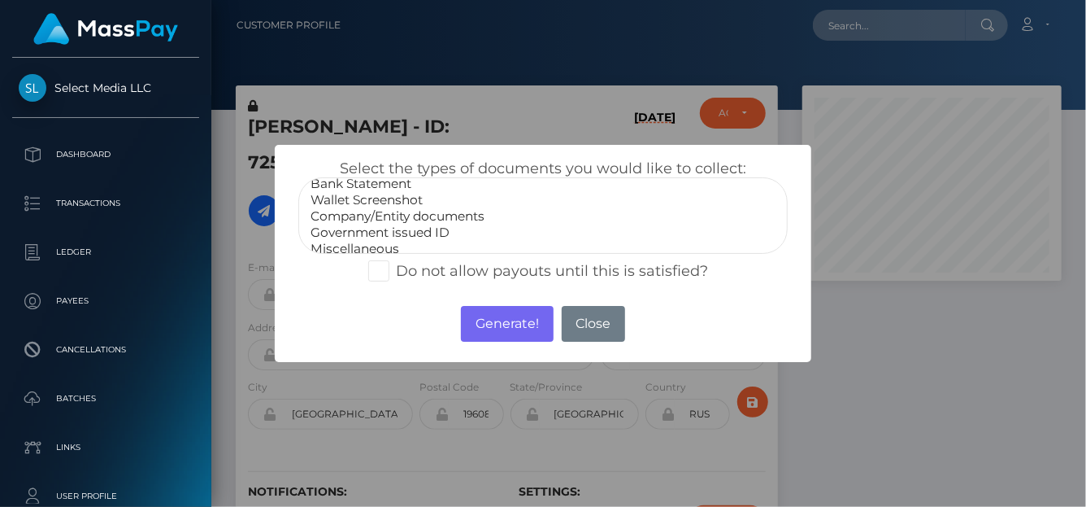
scroll to position [32, 0]
select select "Miscellaneous"
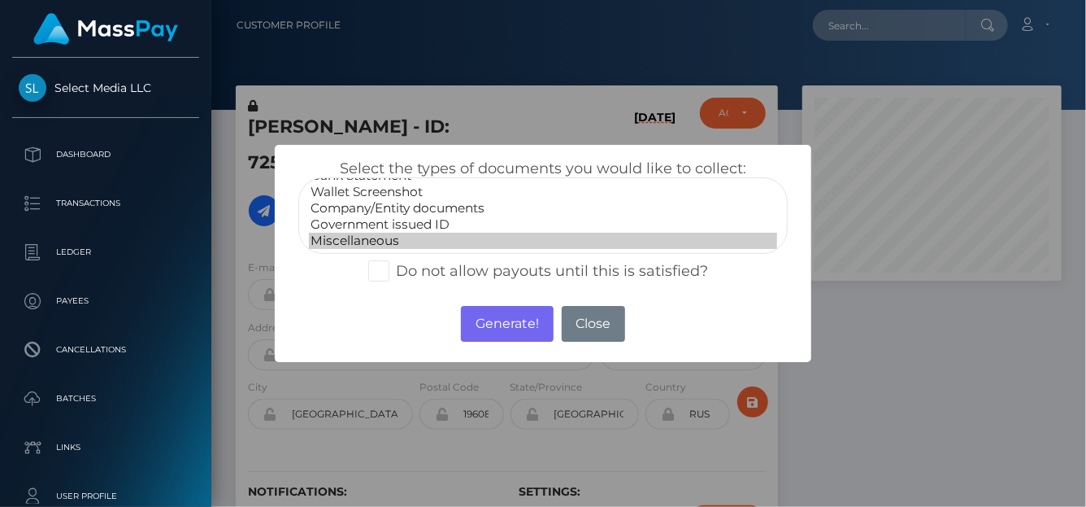
click at [366, 244] on option "Miscellaneous" at bounding box center [543, 241] width 468 height 16
click at [505, 323] on button "Generate!" at bounding box center [507, 324] width 92 height 36
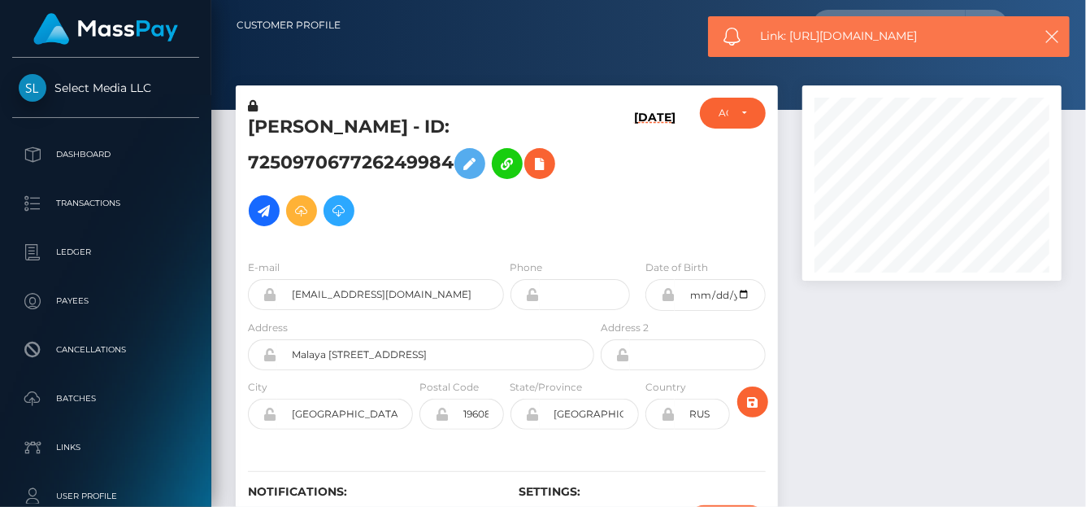
drag, startPoint x: 947, startPoint y: 33, endPoint x: 790, endPoint y: 42, distance: 156.4
click at [790, 42] on span "Link: https://l.maspay.io/Vg57A" at bounding box center [891, 36] width 261 height 17
copy span "https://l.maspay.io/Vg57A"
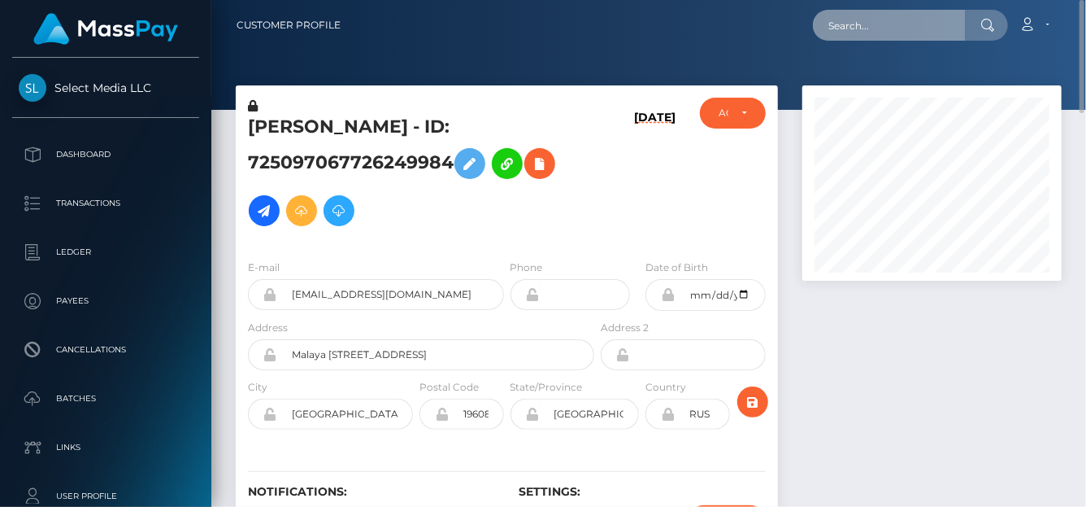
click at [858, 32] on input "text" at bounding box center [889, 25] width 153 height 31
paste input "466074882690527236"
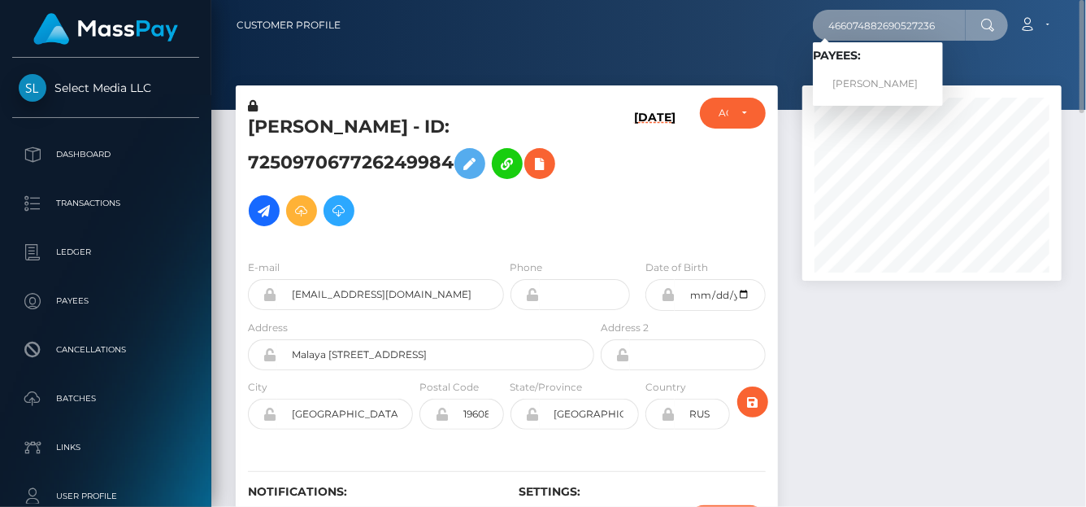
click at [850, 24] on input "466074882690527236" at bounding box center [889, 25] width 153 height 31
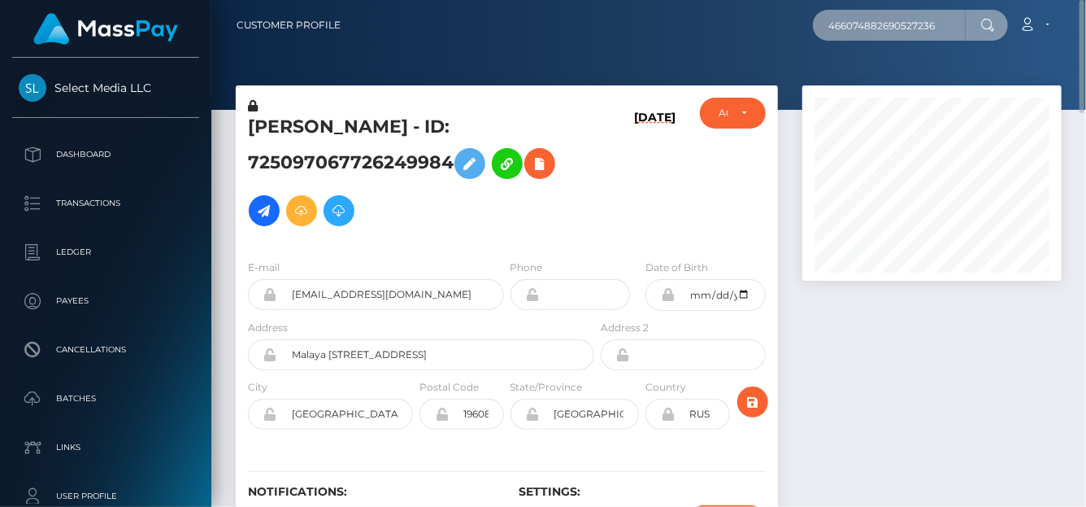
click at [958, 22] on input "466074882690527236" at bounding box center [889, 25] width 153 height 31
type input "466074882690527236"
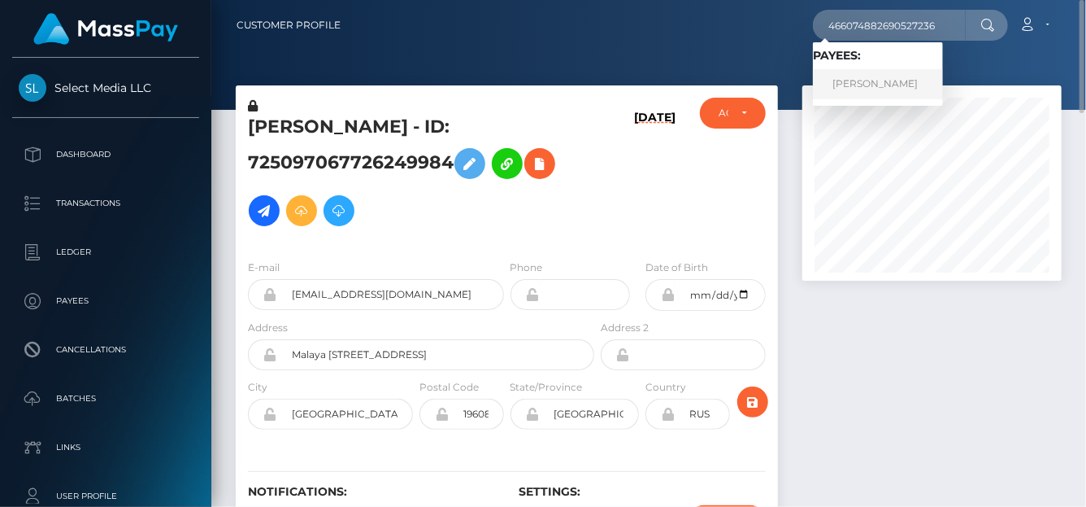
click at [891, 78] on link "Eva Sergeevna Baksaliar" at bounding box center [878, 84] width 130 height 30
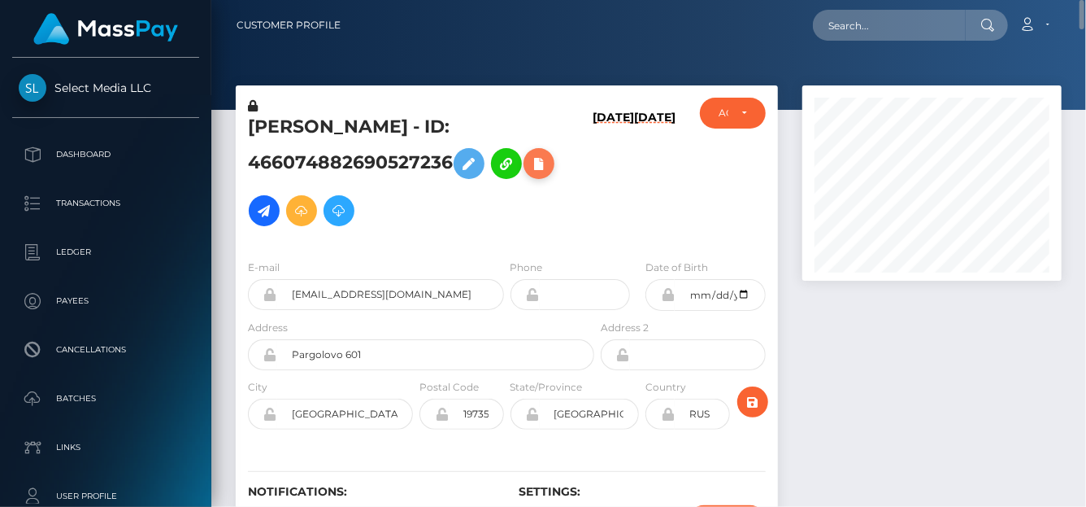
click at [542, 163] on icon at bounding box center [539, 164] width 20 height 20
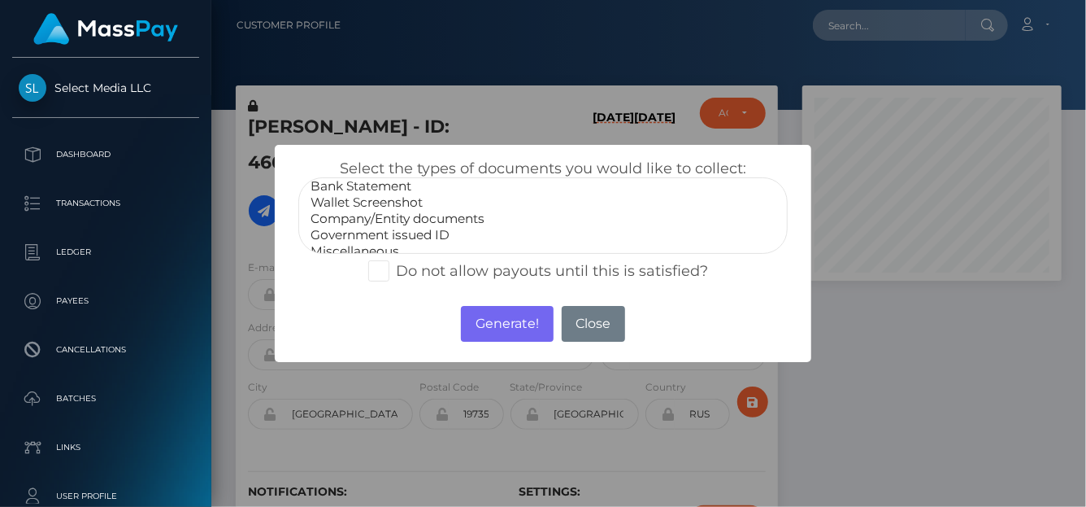
scroll to position [32, 0]
select select "Miscellaneous"
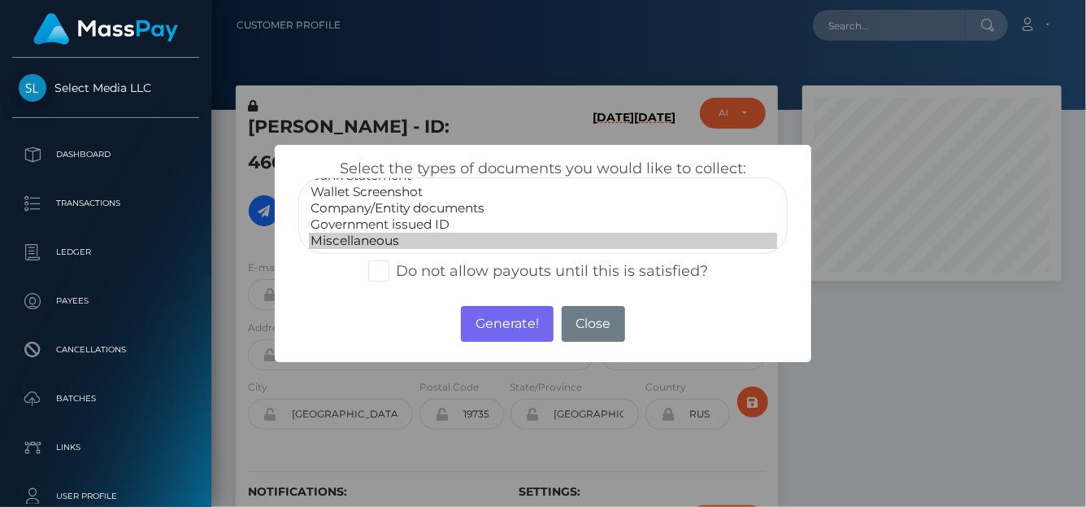
click at [346, 237] on option "Miscellaneous" at bounding box center [543, 241] width 468 height 16
click at [477, 323] on button "Generate!" at bounding box center [507, 324] width 92 height 36
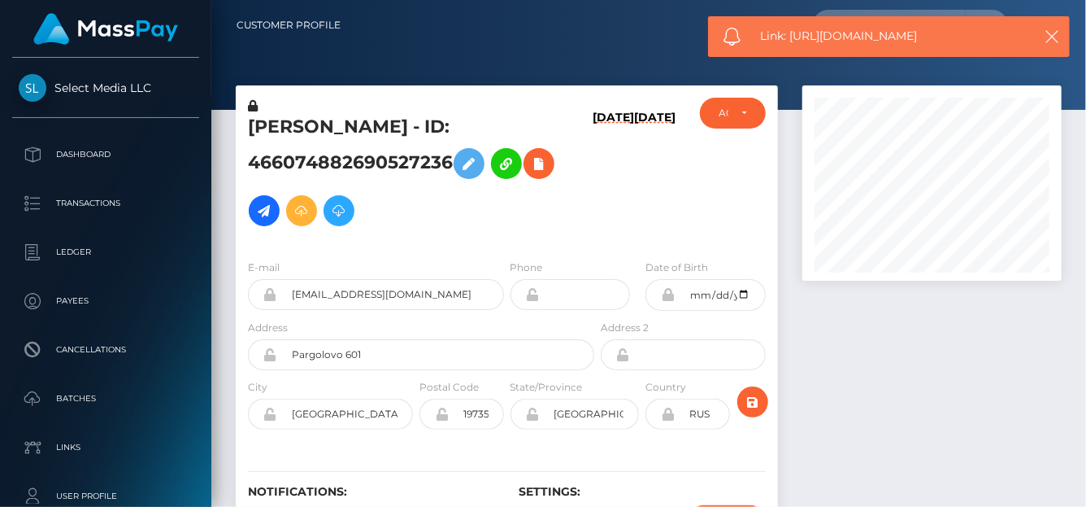
drag, startPoint x: 951, startPoint y: 32, endPoint x: 794, endPoint y: 38, distance: 157.9
click at [794, 38] on span "Link: https://l.maspay.io/rg56b" at bounding box center [891, 36] width 261 height 17
copy span "https://l.maspay.io/rg56b"
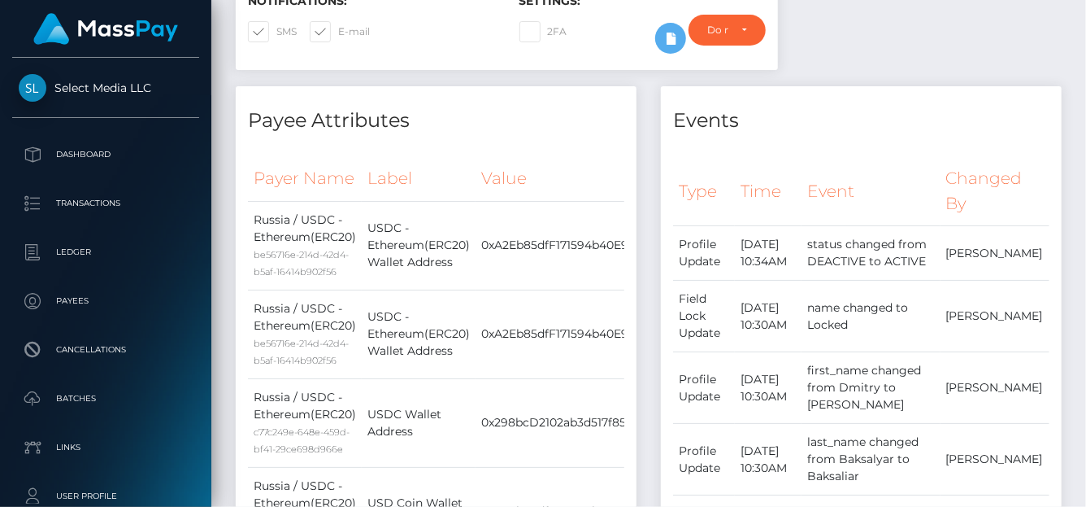
scroll to position [2, 0]
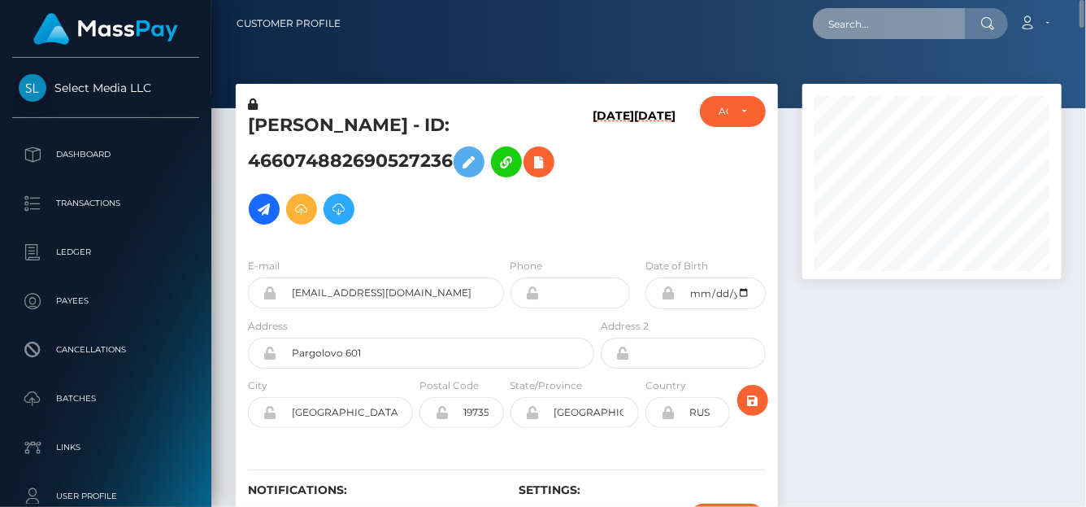
click at [867, 24] on input "text" at bounding box center [889, 23] width 153 height 31
paste input "[EMAIL_ADDRESS][PERSON_NAME][DOMAIN_NAME]"
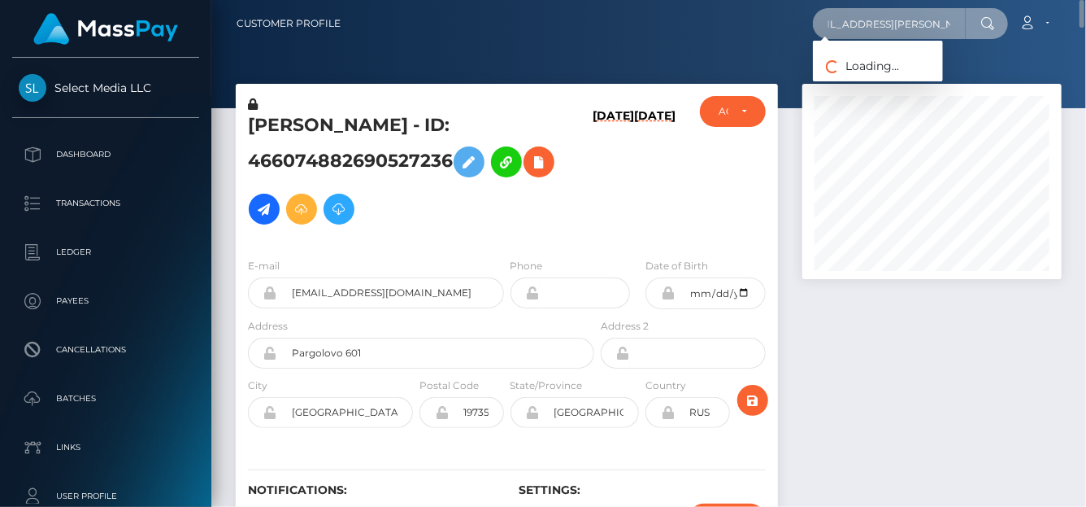
type input "[EMAIL_ADDRESS][PERSON_NAME][DOMAIN_NAME]"
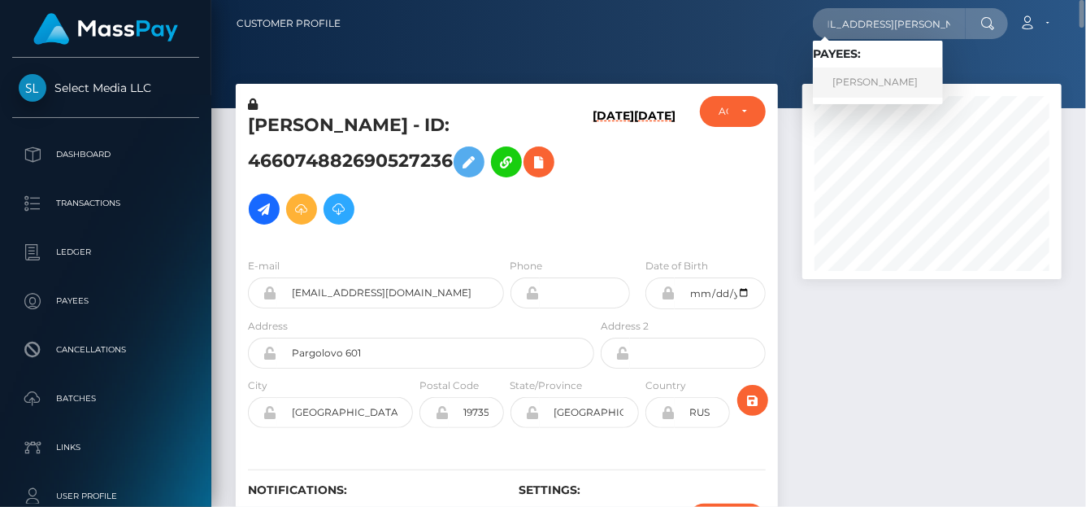
scroll to position [0, 0]
click at [870, 87] on link "Georg Wiedenmann" at bounding box center [878, 82] width 130 height 30
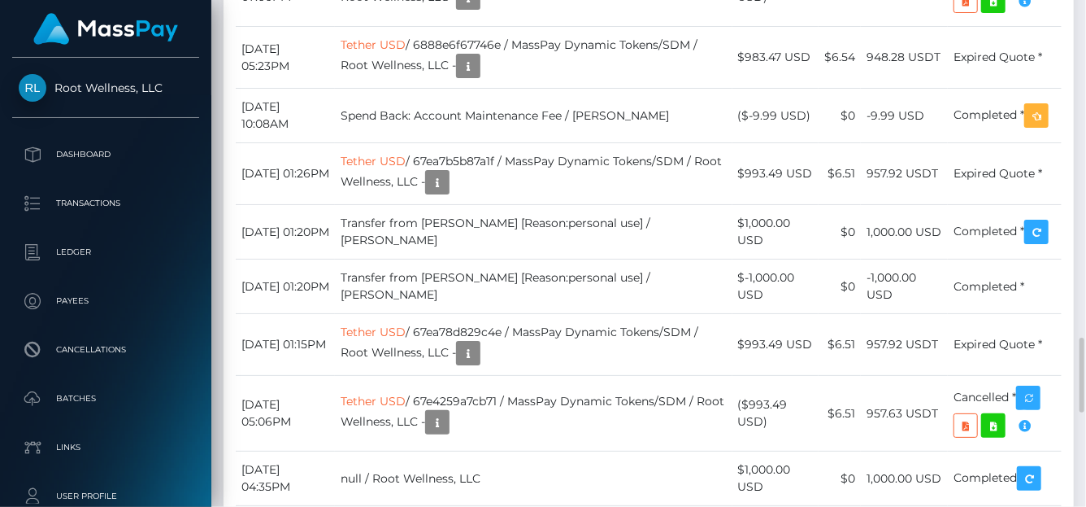
scroll to position [2850, 0]
